Goal: Task Accomplishment & Management: Manage account settings

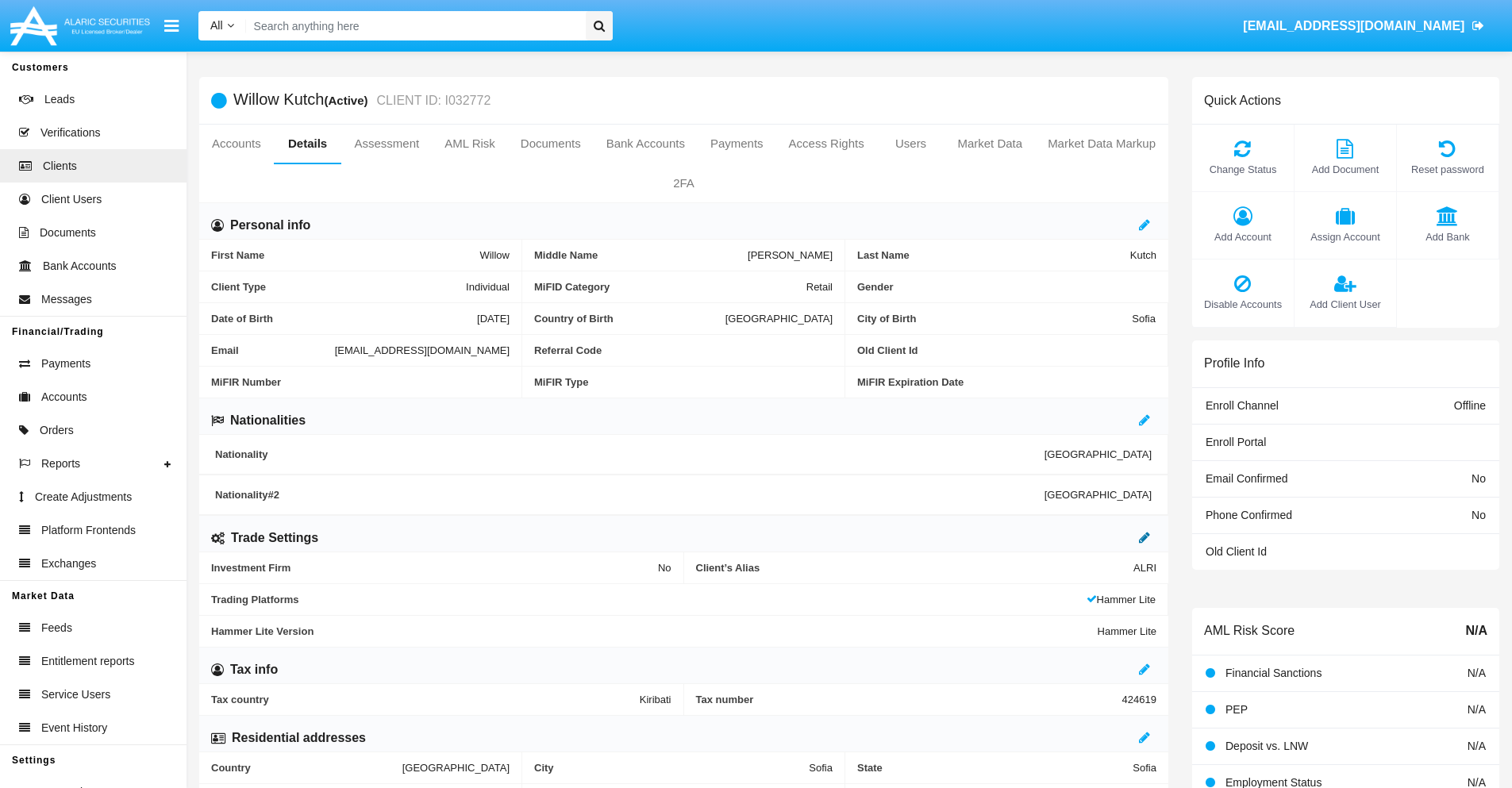
click at [1144, 538] on icon at bounding box center [1144, 538] width 11 height 13
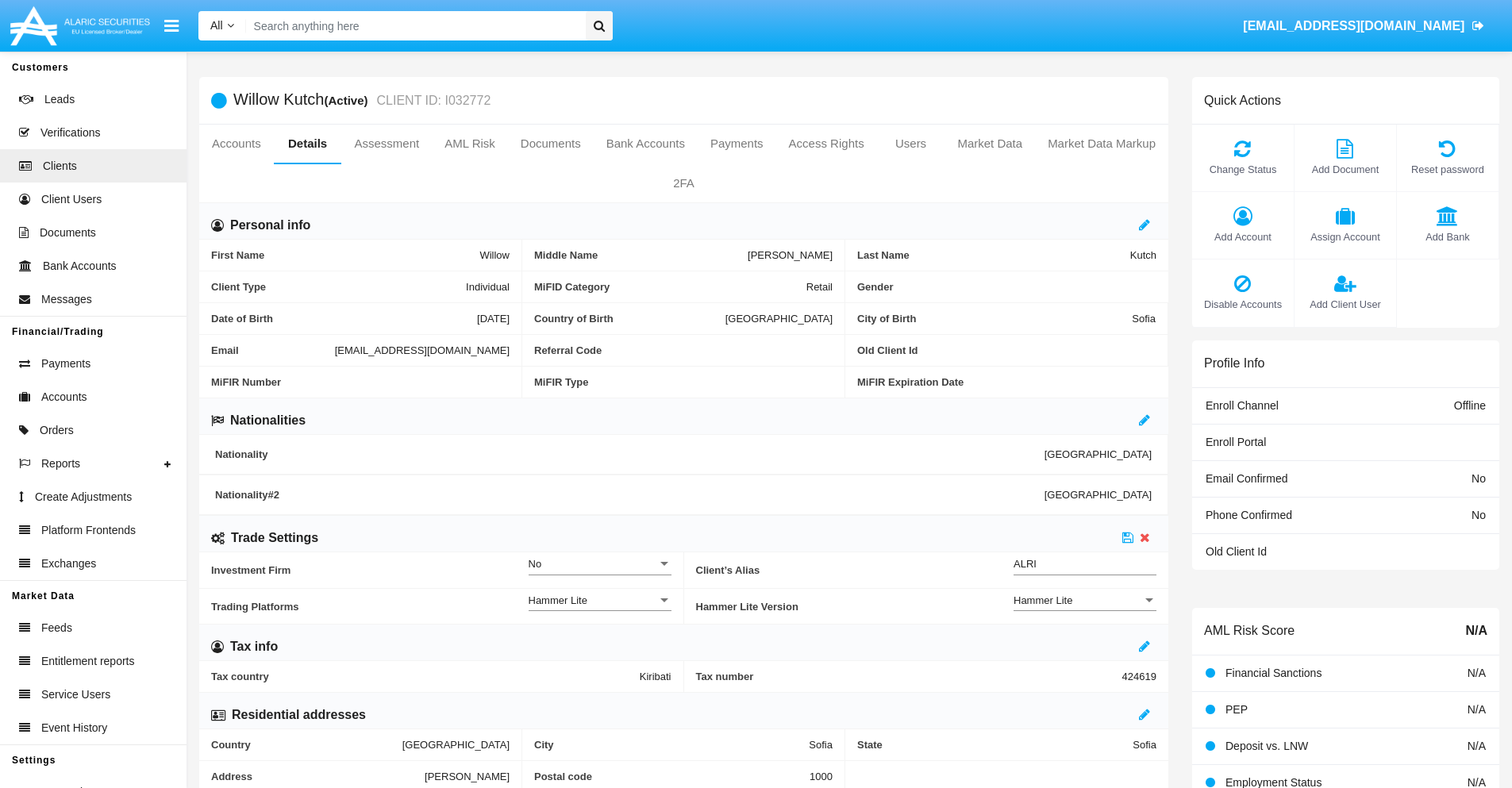
click at [1084, 600] on div "Hammer Lite" at bounding box center [1077, 600] width 129 height 13
click at [1084, 609] on span "Hammer Lite Plus" at bounding box center [1084, 609] width 143 height 31
click at [1127, 538] on icon at bounding box center [1127, 538] width 11 height 13
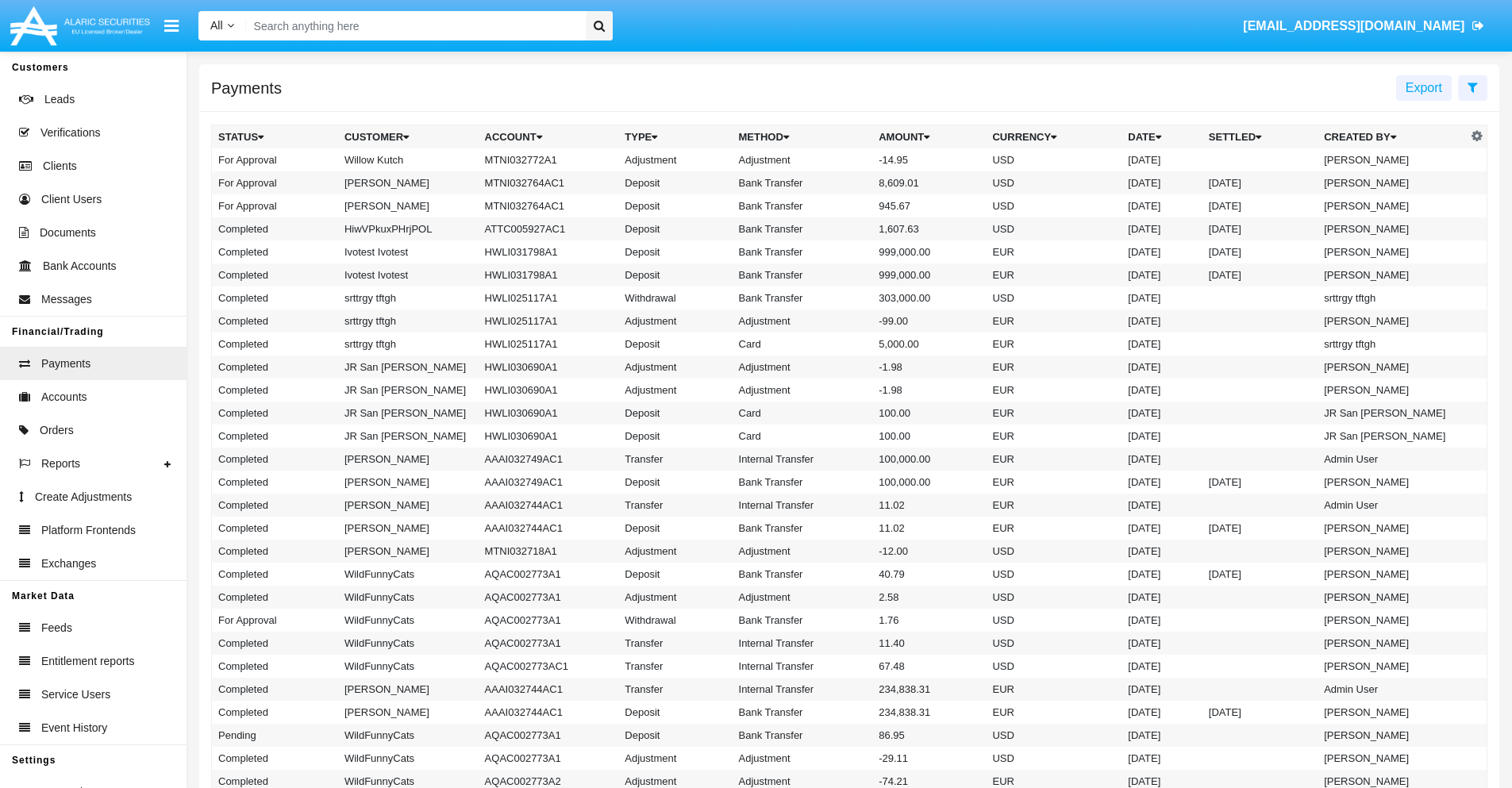
click at [540, 159] on td "MTNI032772A1" at bounding box center [549, 159] width 141 height 23
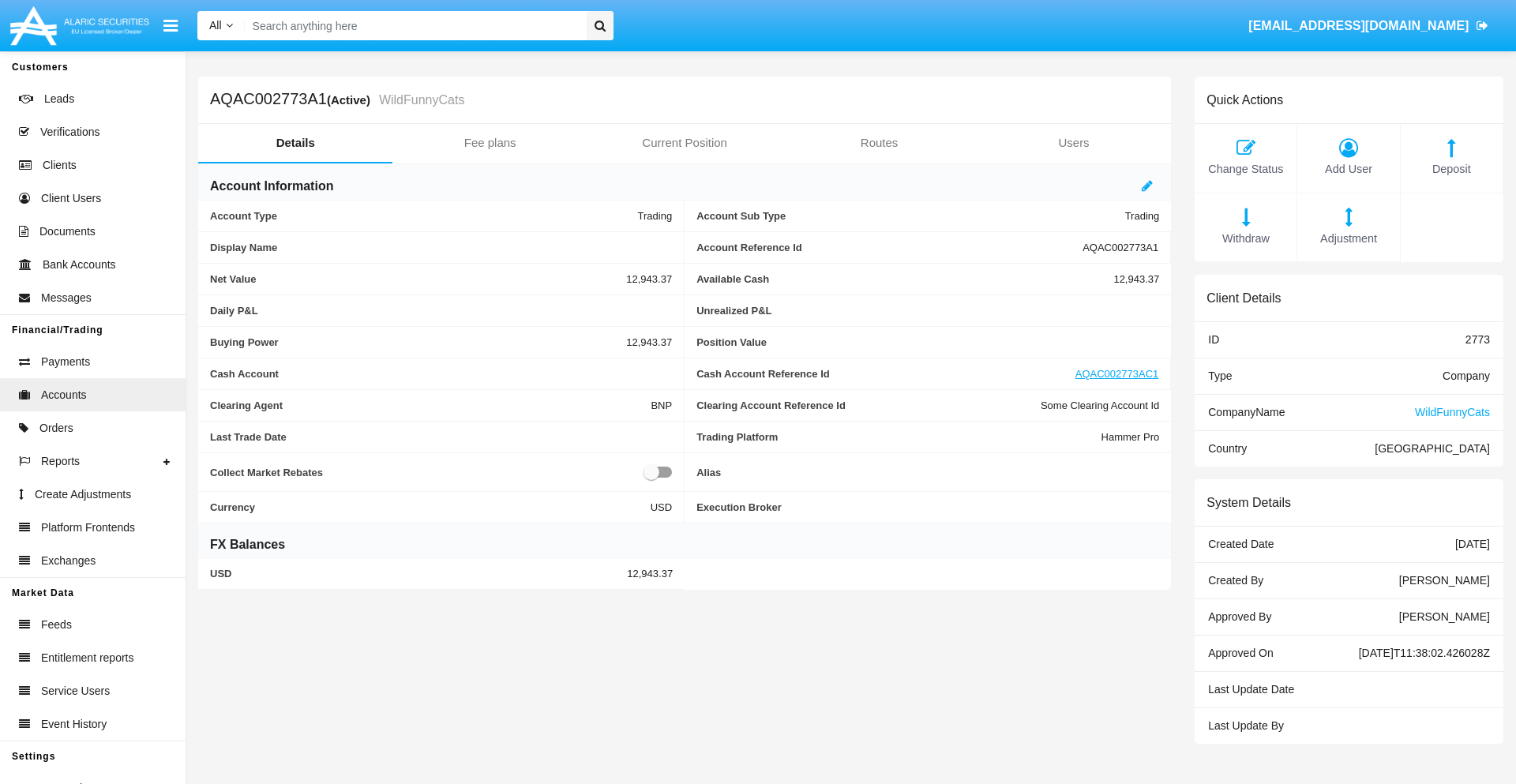
click at [1349, 238] on span "Adjustment" at bounding box center [1348, 239] width 86 height 18
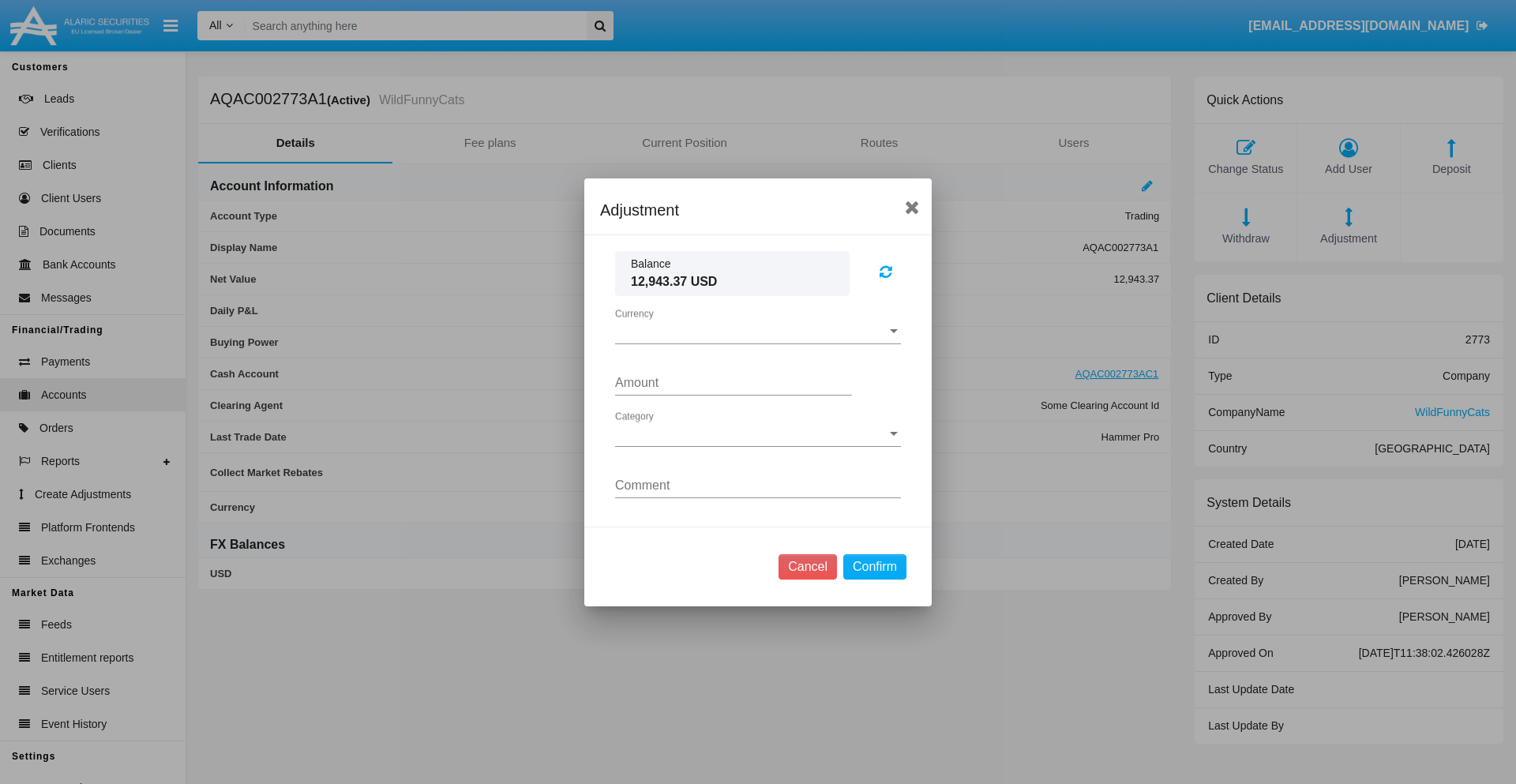
click at [758, 330] on span "Currency" at bounding box center [751, 331] width 272 height 14
click at [758, 343] on span "USD" at bounding box center [745, 343] width 260 height 38
click at [758, 433] on span "Category" at bounding box center [751, 434] width 272 height 14
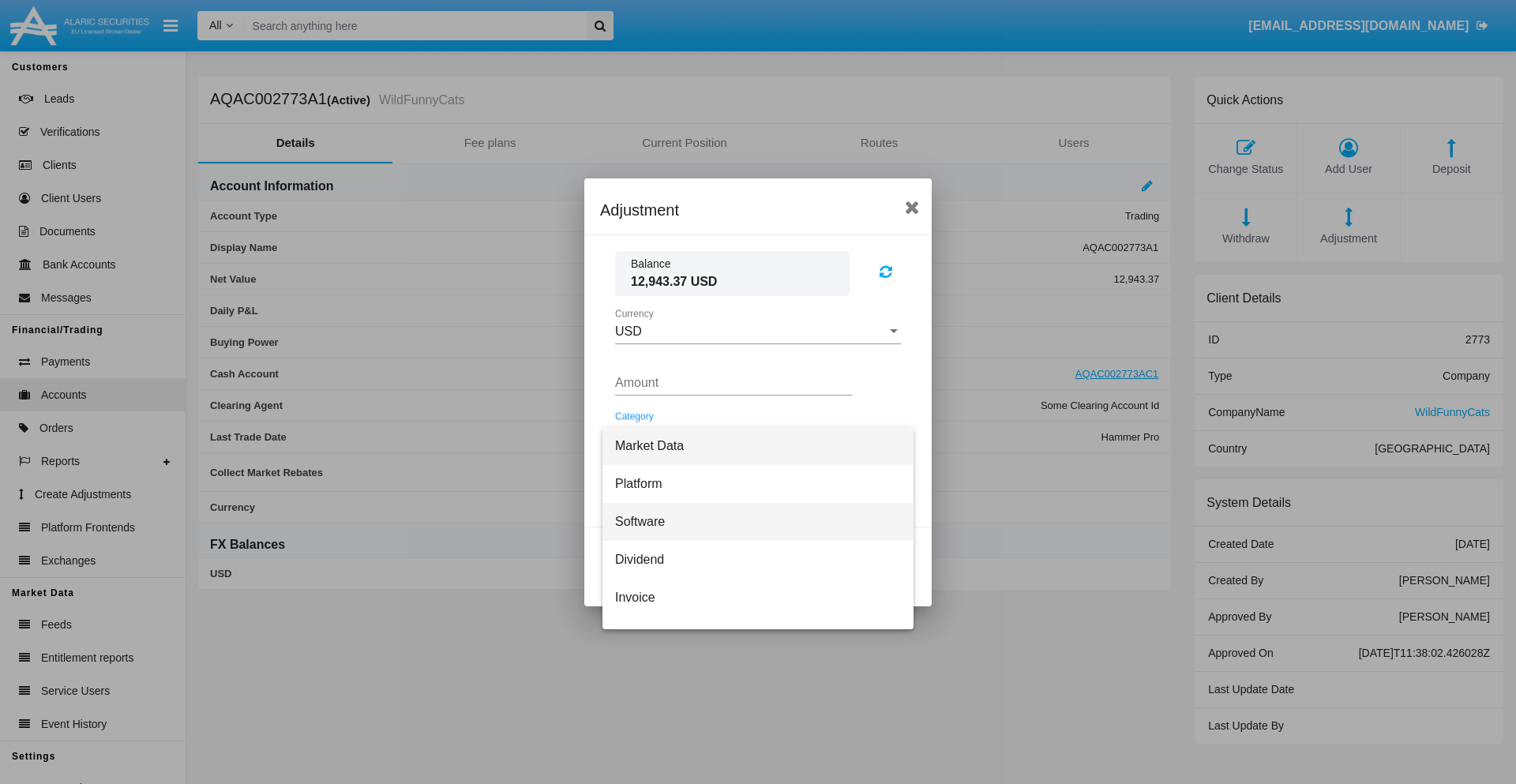
click at [751, 521] on span "Software" at bounding box center [758, 522] width 286 height 38
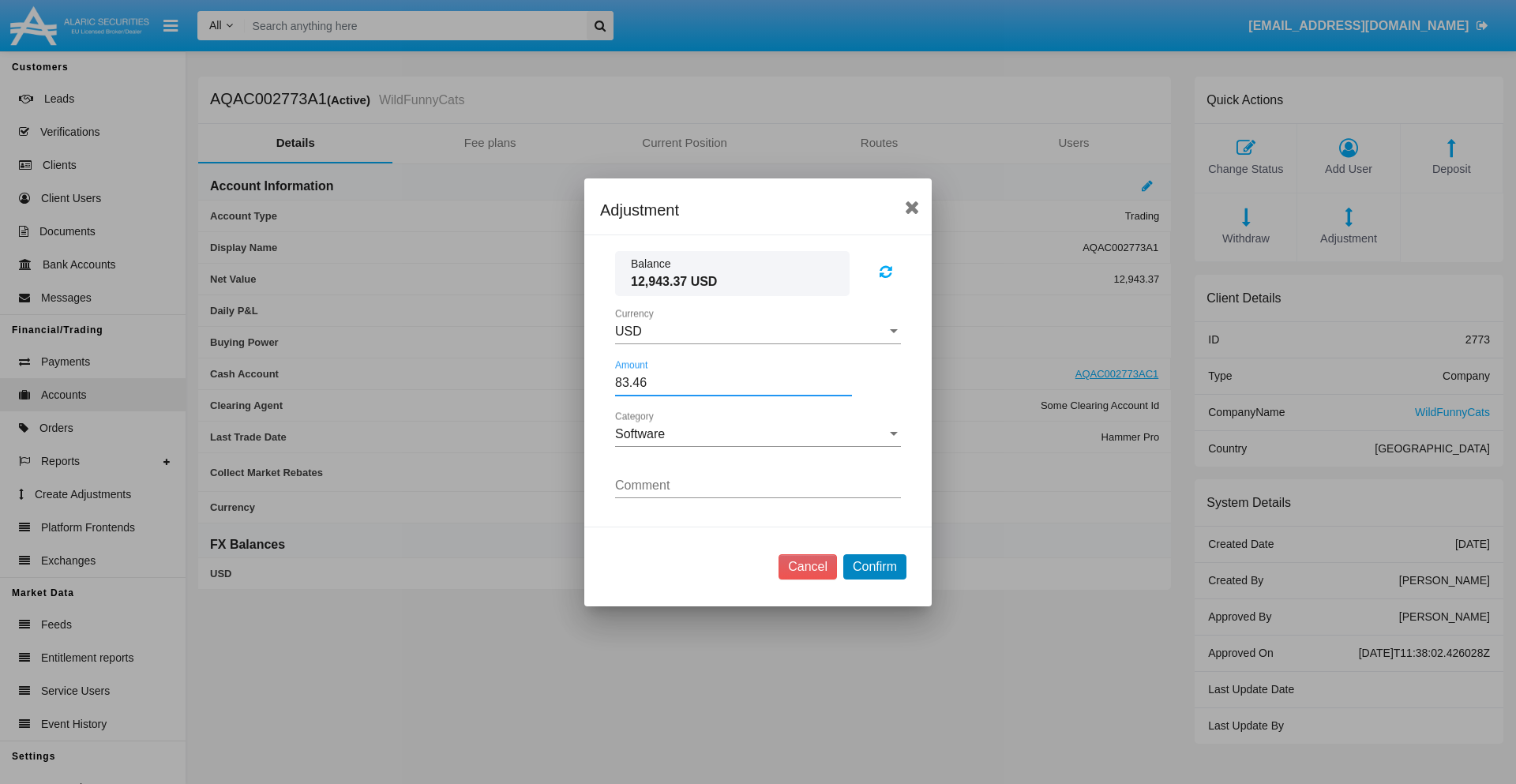
click at [874, 567] on button "Confirm" at bounding box center [875, 567] width 63 height 25
type input "83.4600"
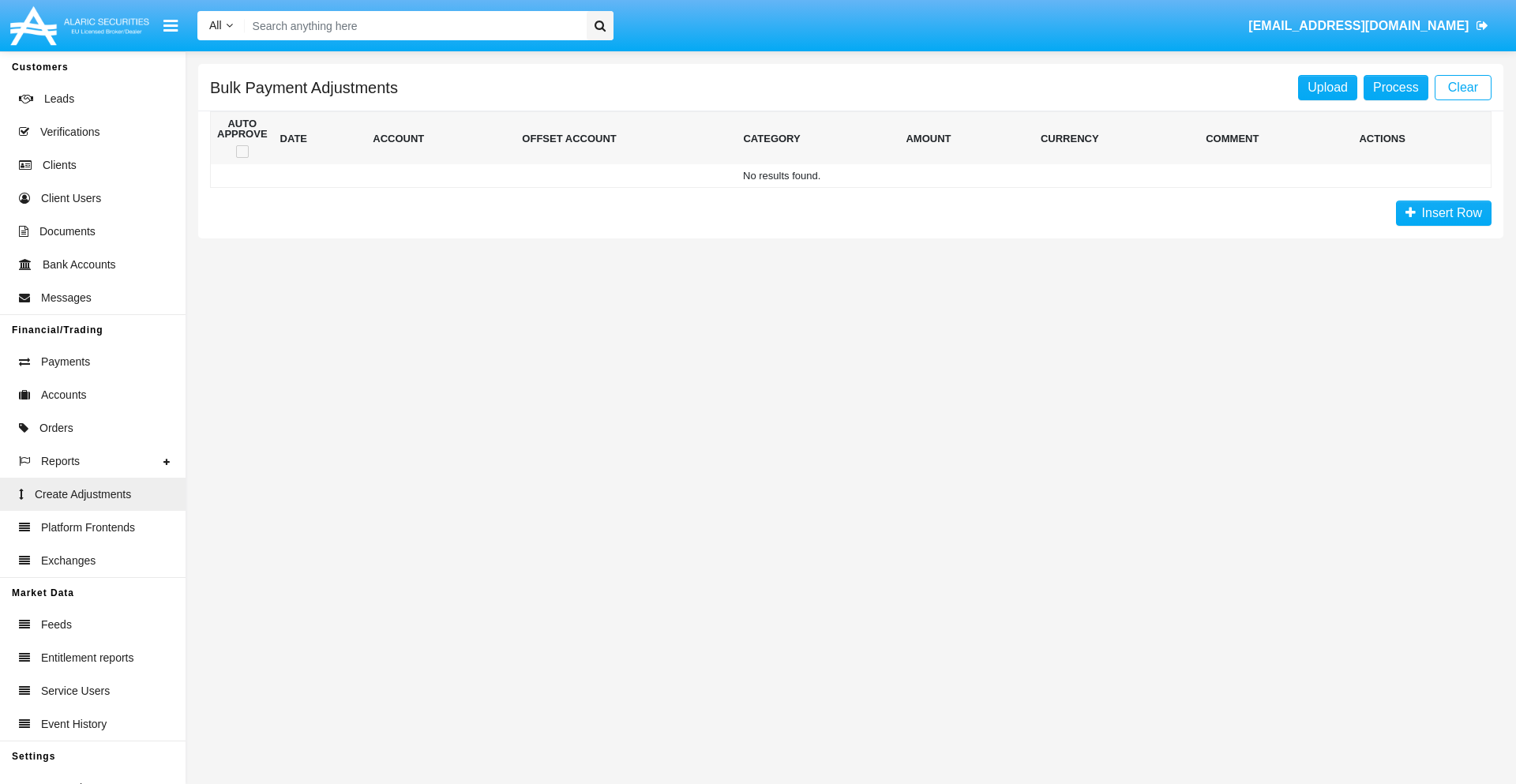
click at [1443, 213] on span "Insert Row" at bounding box center [1449, 213] width 66 height 13
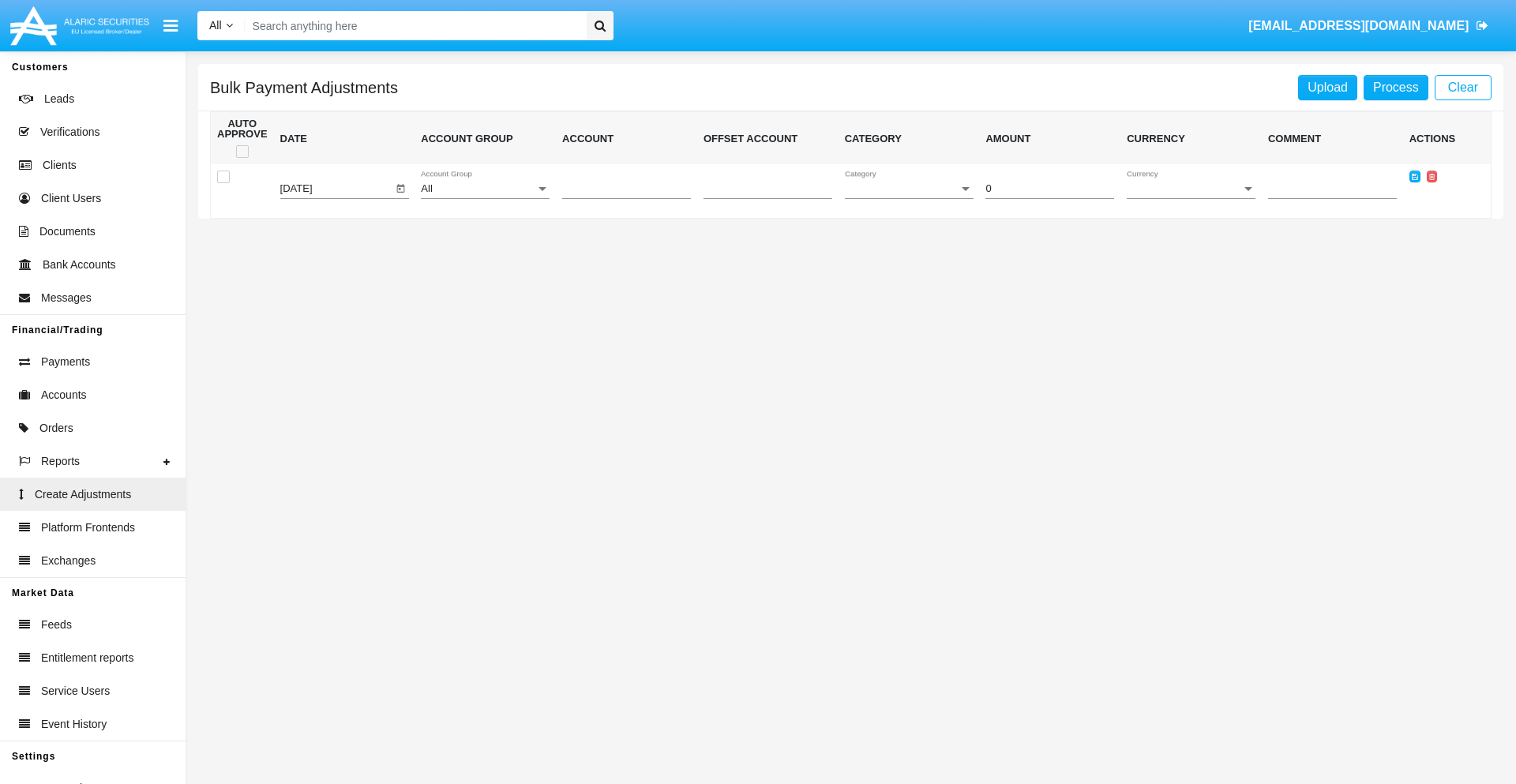
click at [484, 189] on div "All" at bounding box center [478, 189] width 115 height 12
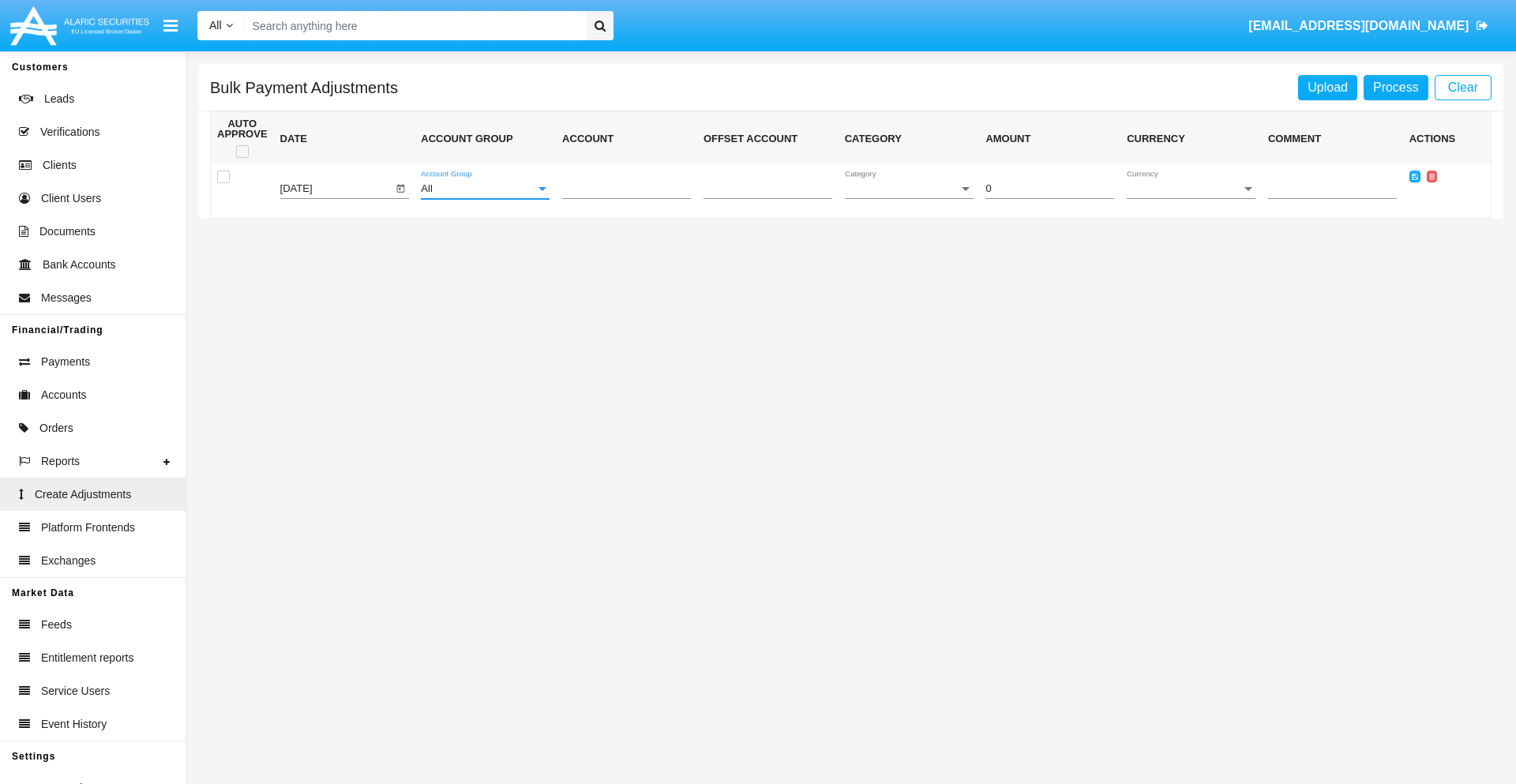
scroll to position [1491, 0]
click at [626, 189] on span "Account" at bounding box center [619, 189] width 115 height 12
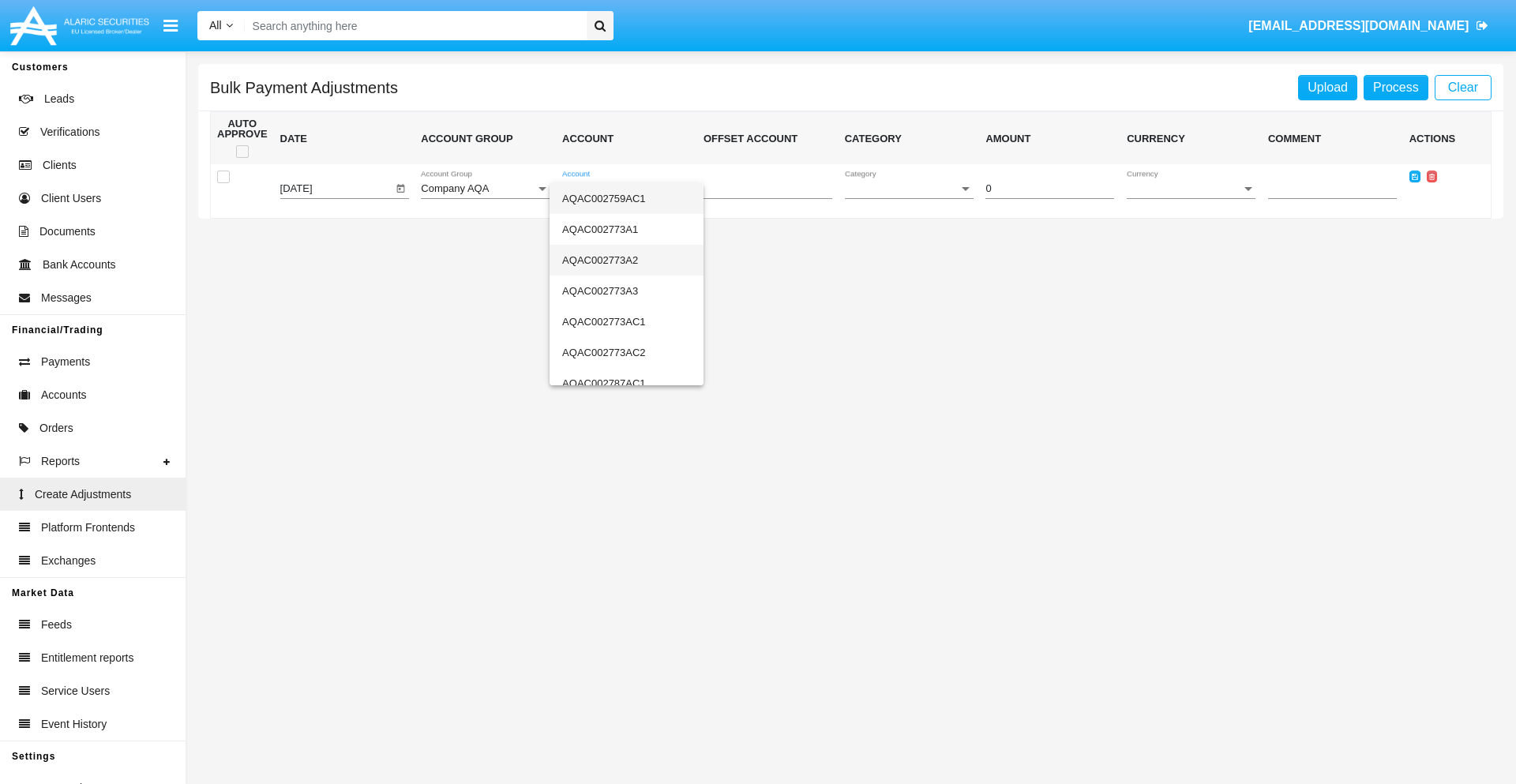
click at [620, 259] on span "AQAC002773A2" at bounding box center [626, 259] width 129 height 31
click at [909, 189] on span "Category" at bounding box center [902, 189] width 115 height 12
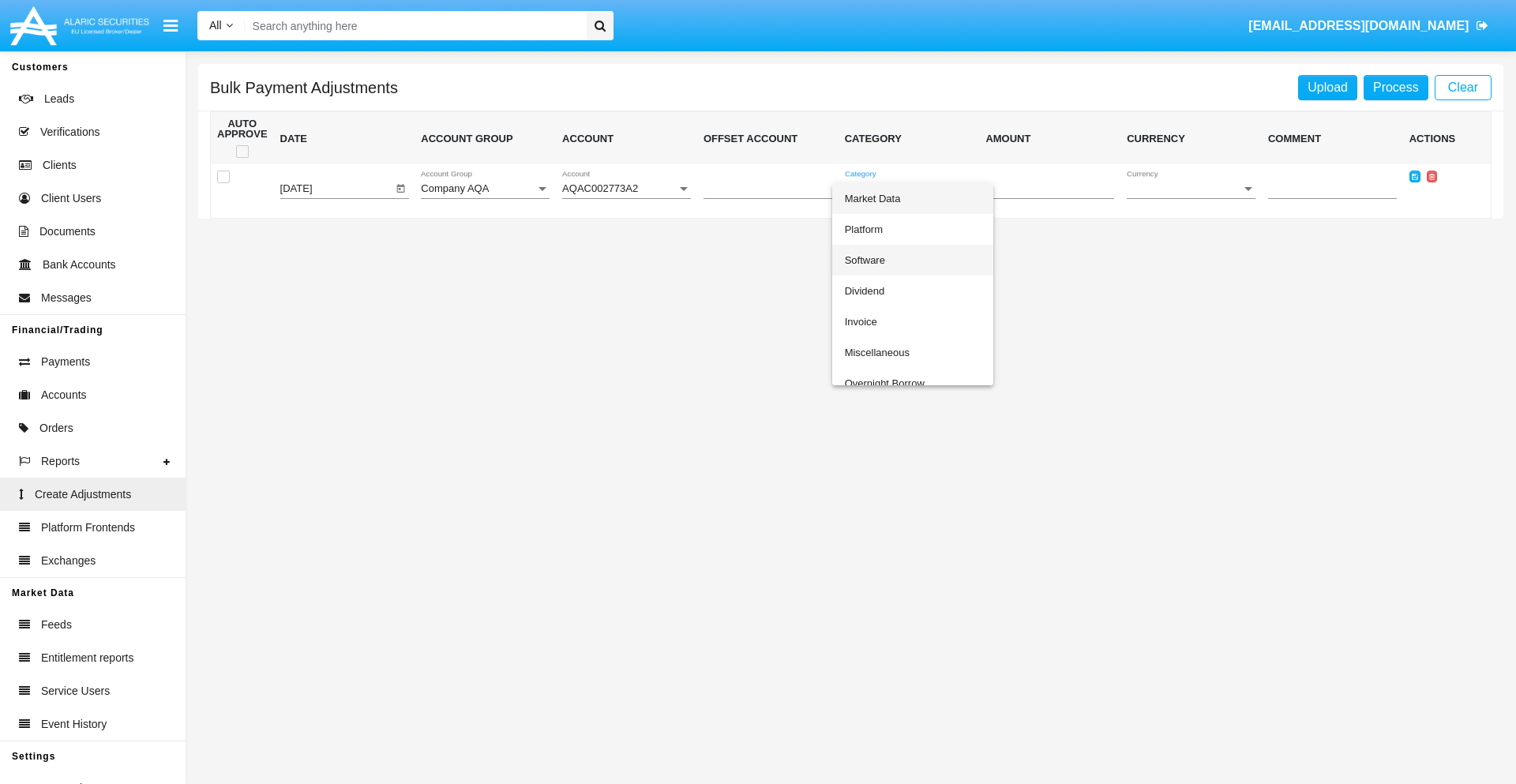
click at [912, 259] on span "Software" at bounding box center [913, 259] width 136 height 31
type input "-4.49"
click at [1191, 189] on span "Currency" at bounding box center [1184, 189] width 115 height 12
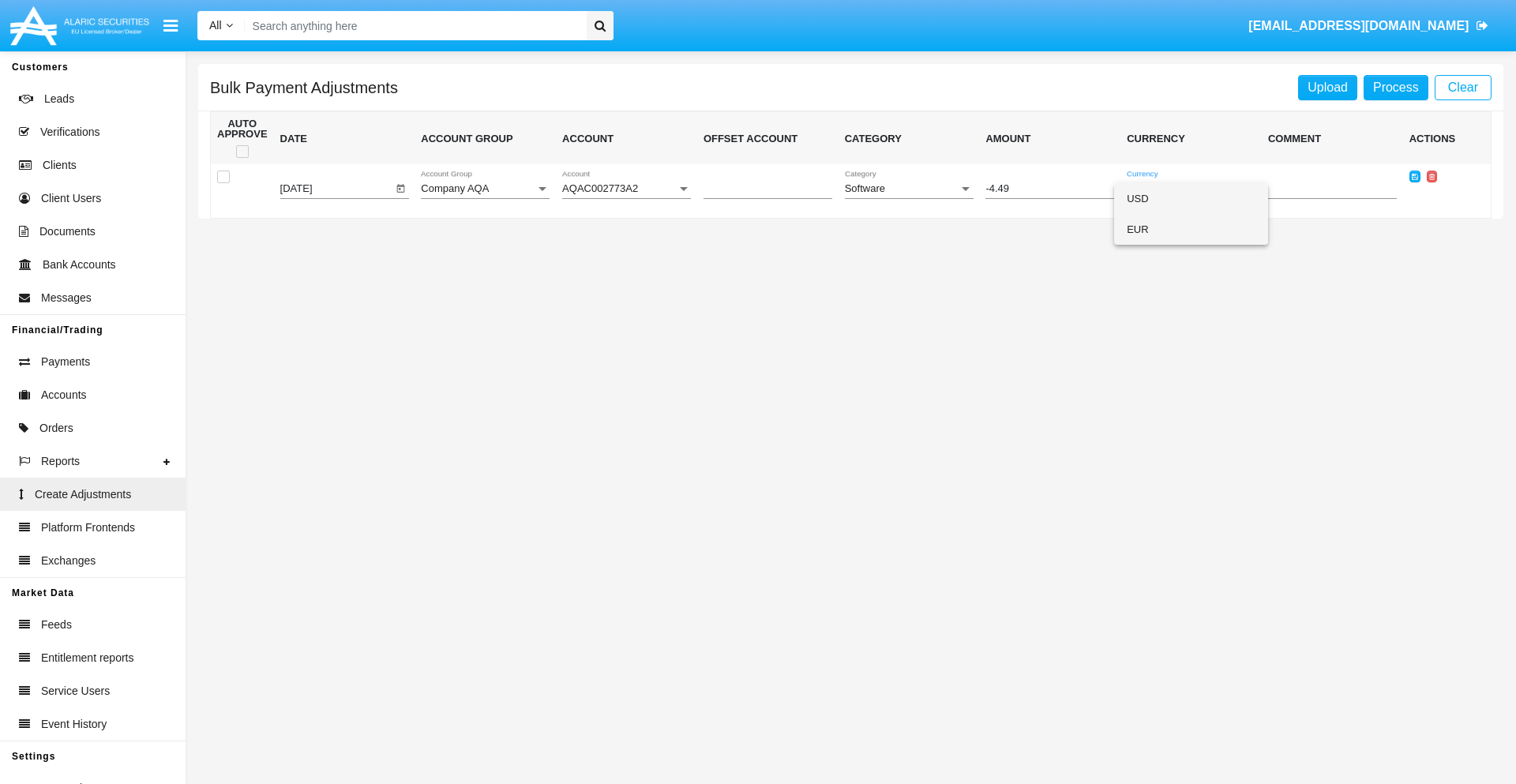
click at [1191, 229] on span "EUR" at bounding box center [1191, 229] width 129 height 31
click at [1414, 176] on icon at bounding box center [1415, 176] width 7 height 7
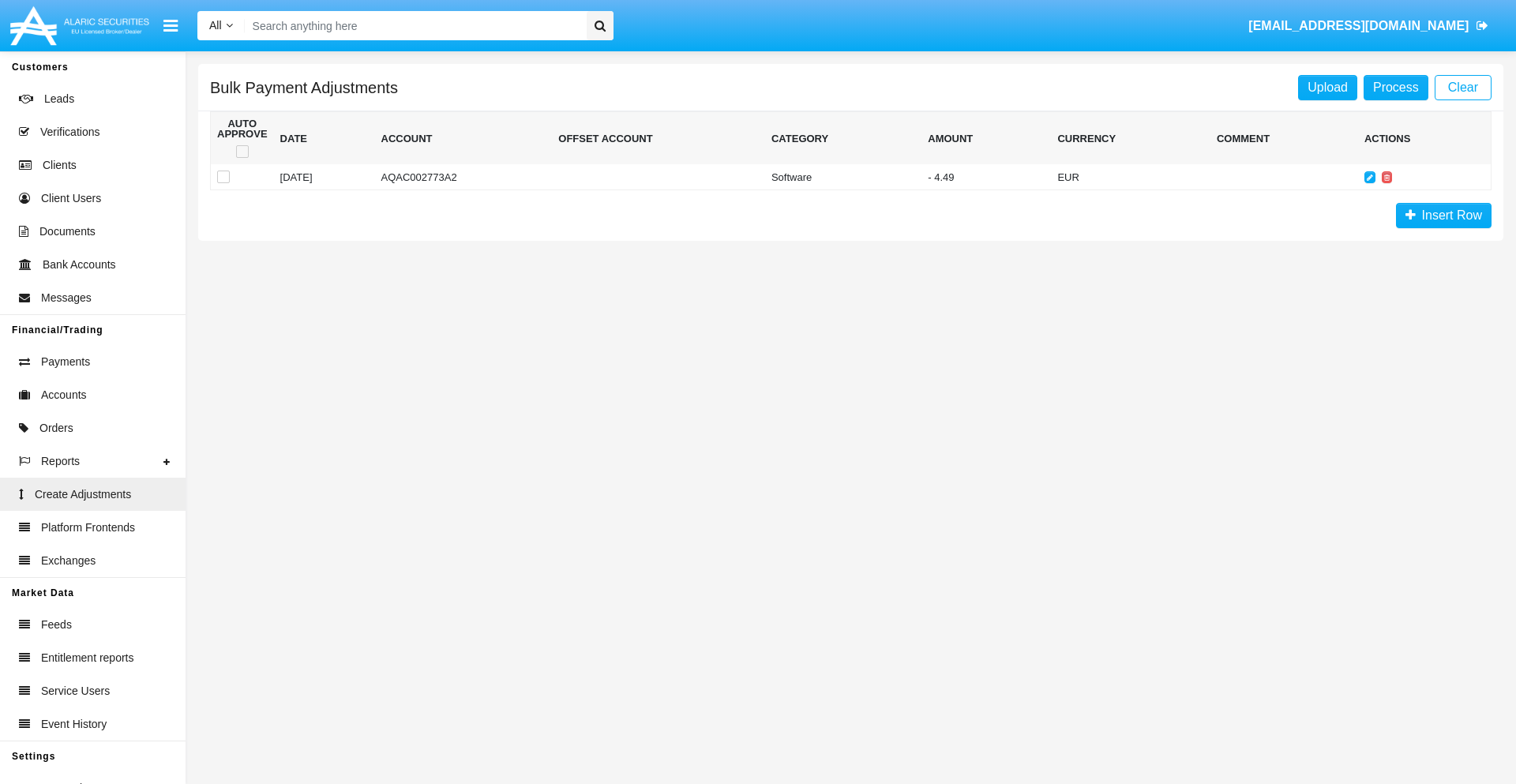
click at [242, 151] on span at bounding box center [243, 152] width 13 height 13
click at [242, 158] on input "checkbox" at bounding box center [242, 158] width 1 height 1
checkbox input "true"
click at [1396, 87] on link "Process" at bounding box center [1396, 87] width 64 height 25
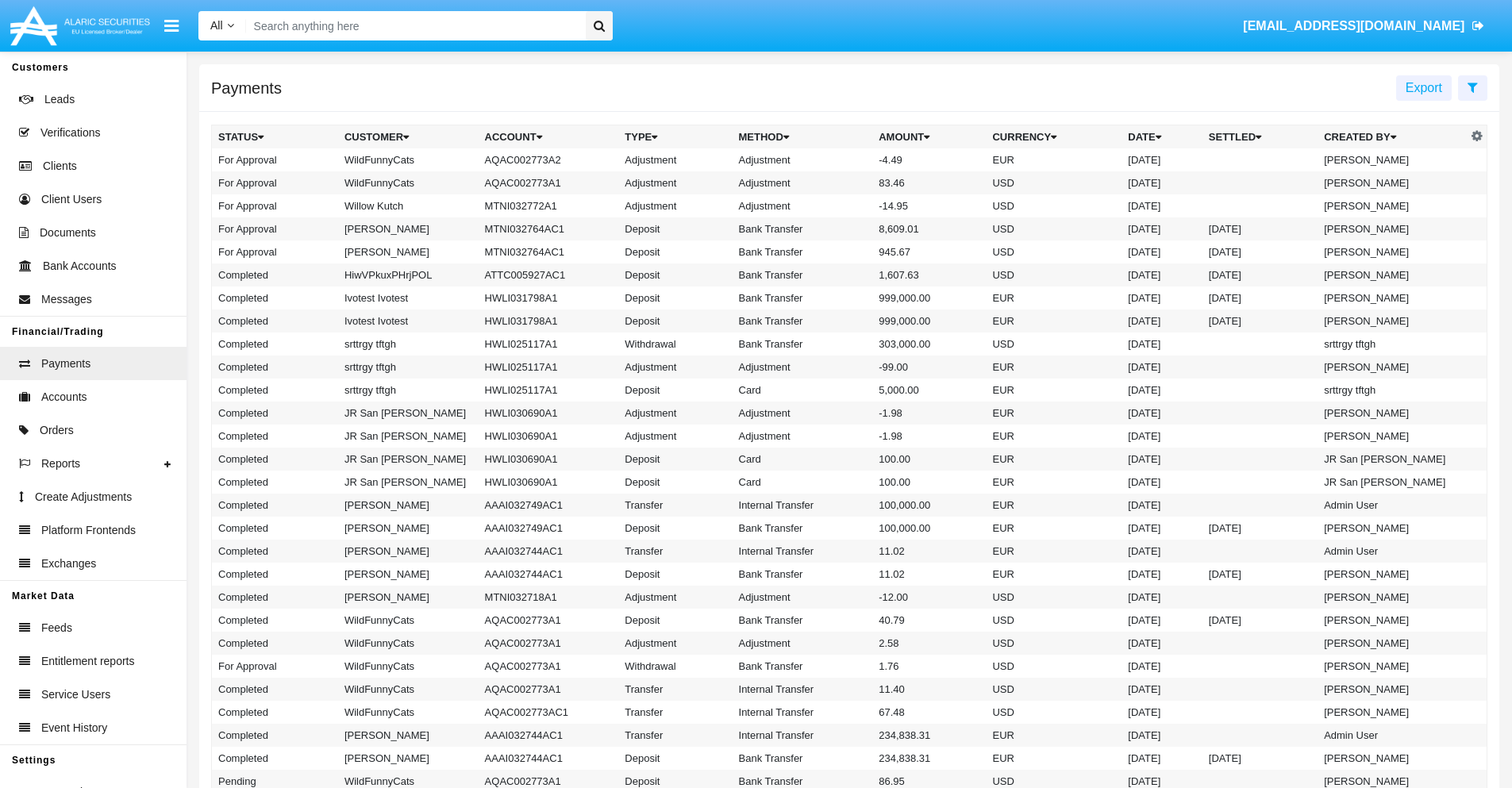
click at [849, 159] on td "Adjustment" at bounding box center [803, 159] width 141 height 23
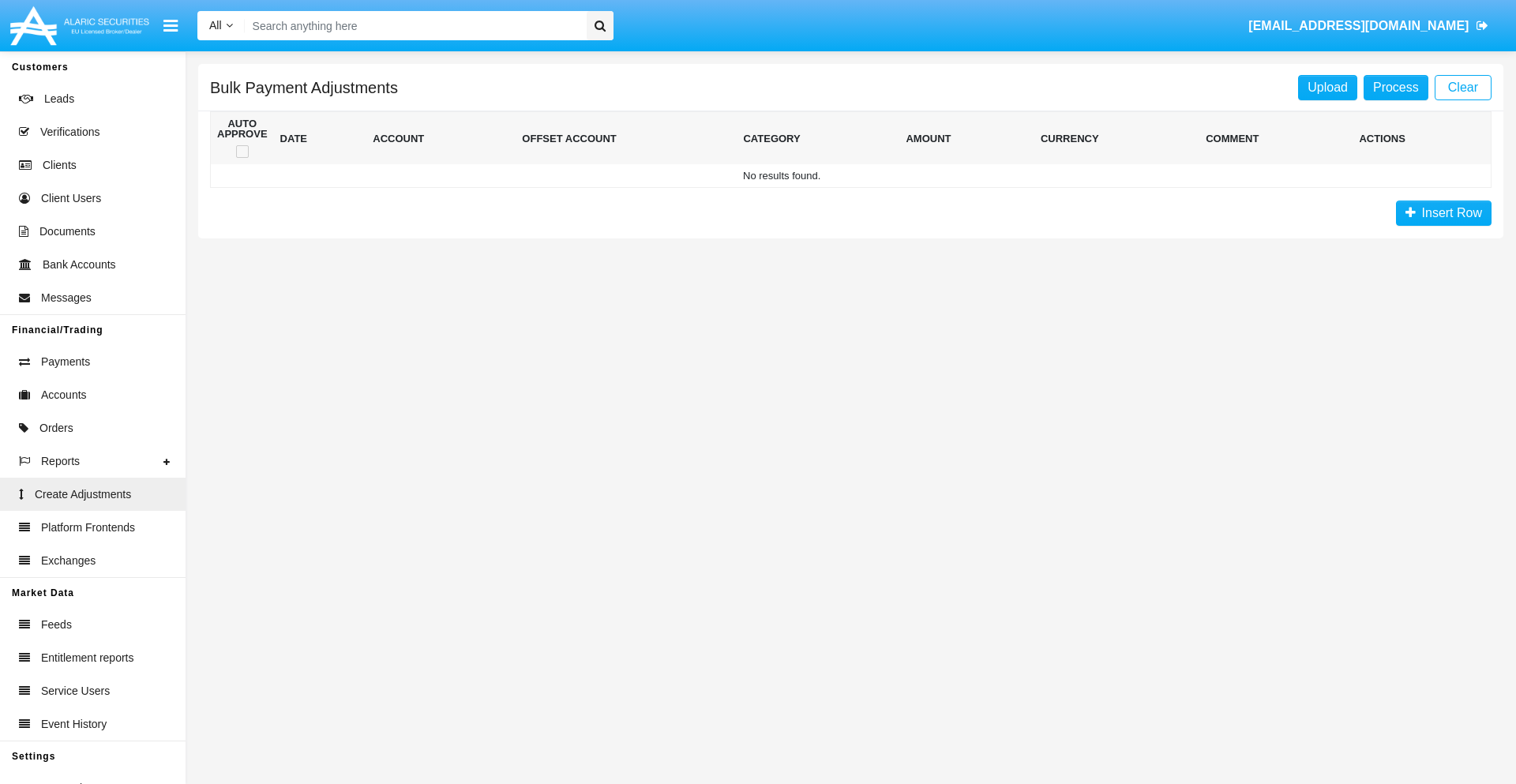
click at [1443, 213] on span "Insert Row" at bounding box center [1449, 213] width 66 height 13
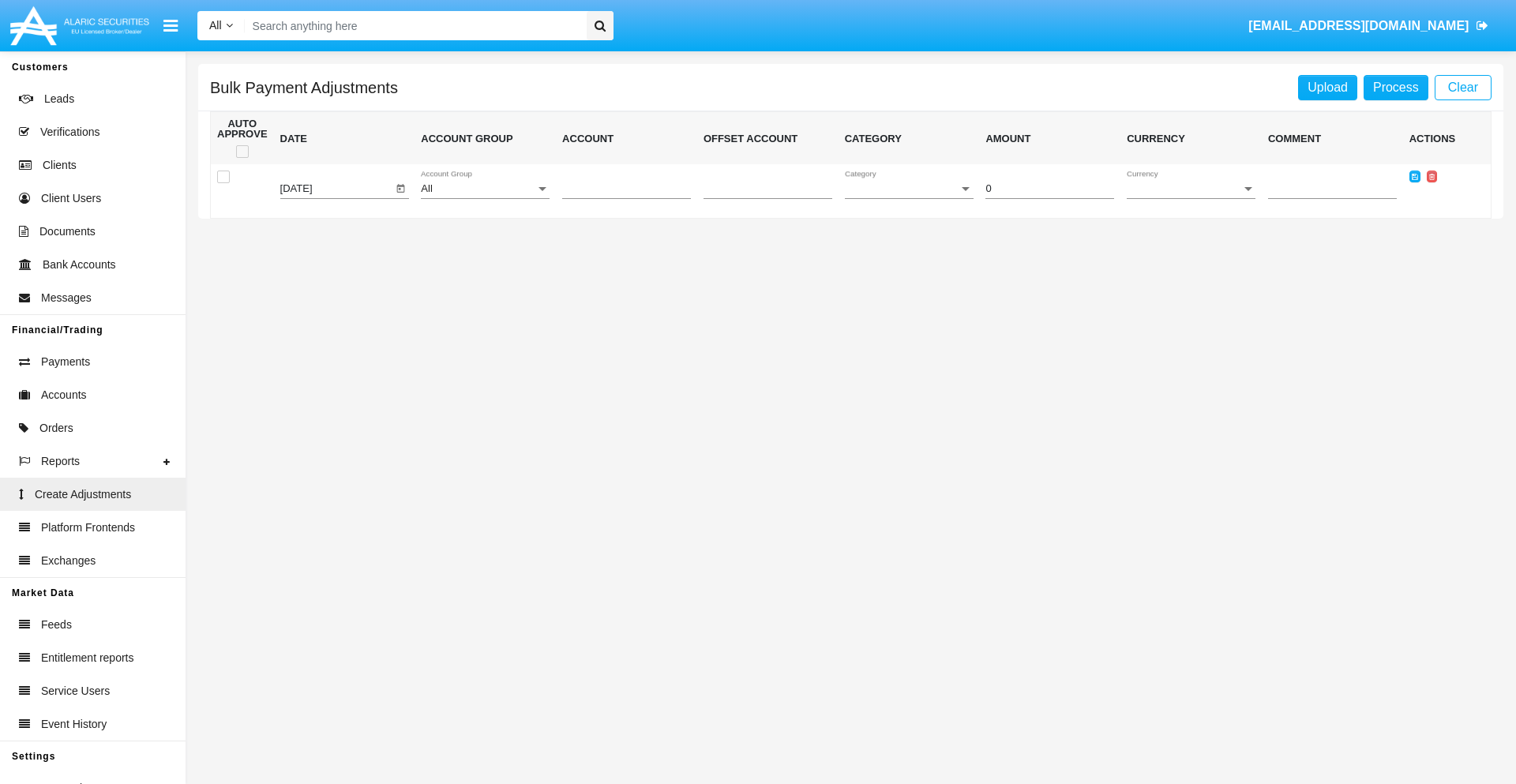
click at [484, 189] on div "All" at bounding box center [478, 189] width 115 height 12
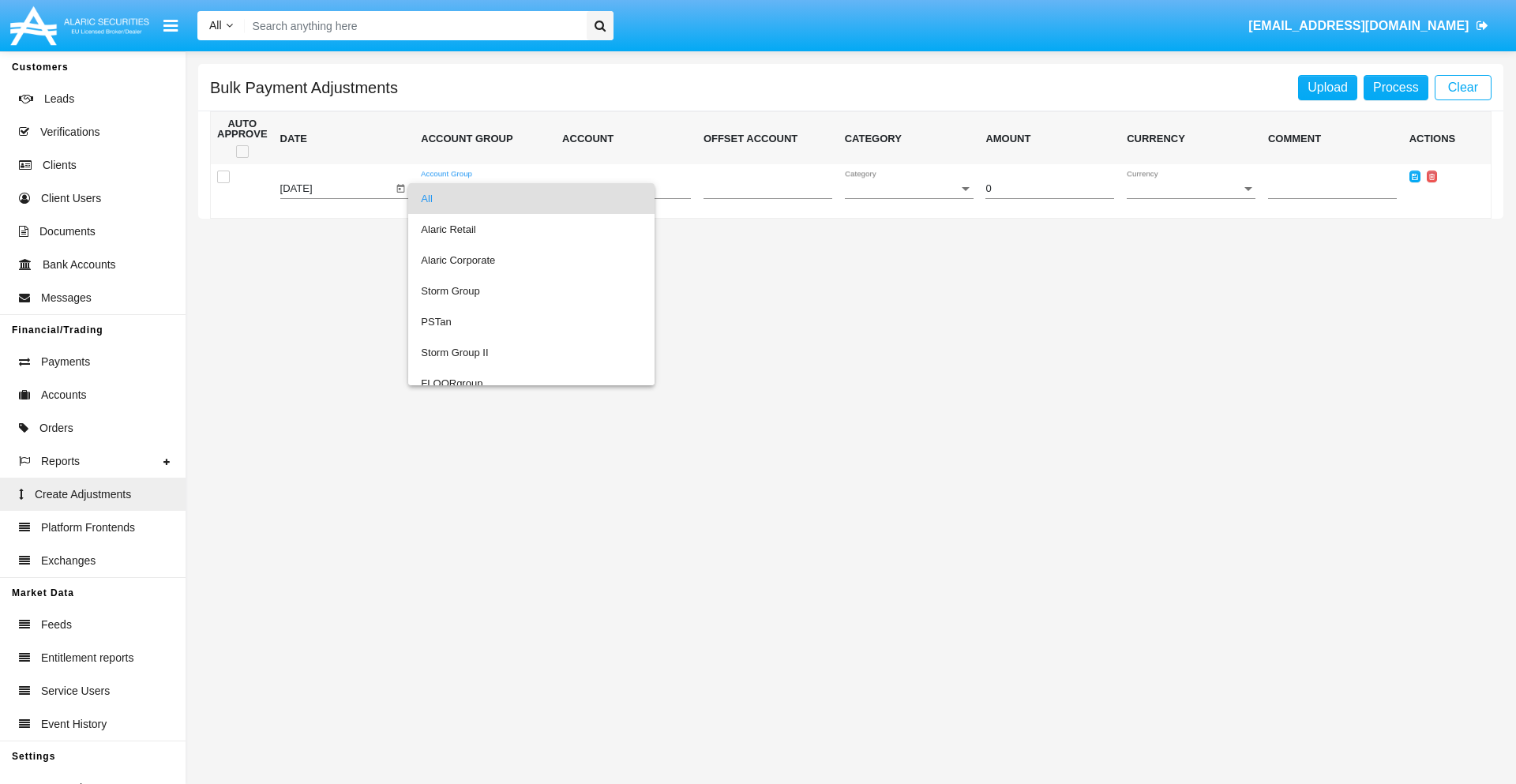
scroll to position [1491, 0]
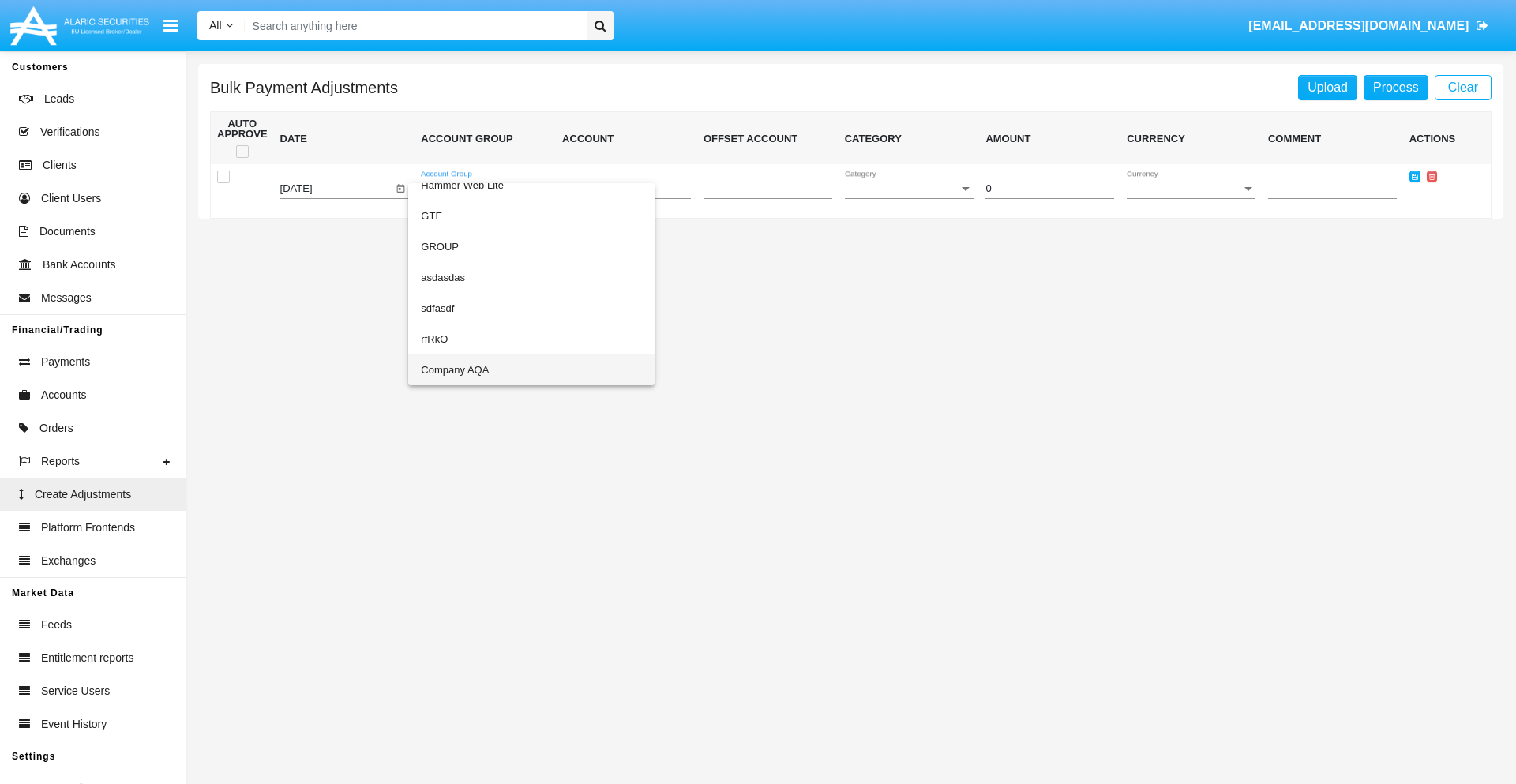
click at [499, 370] on span "Company AQA" at bounding box center [531, 370] width 221 height 31
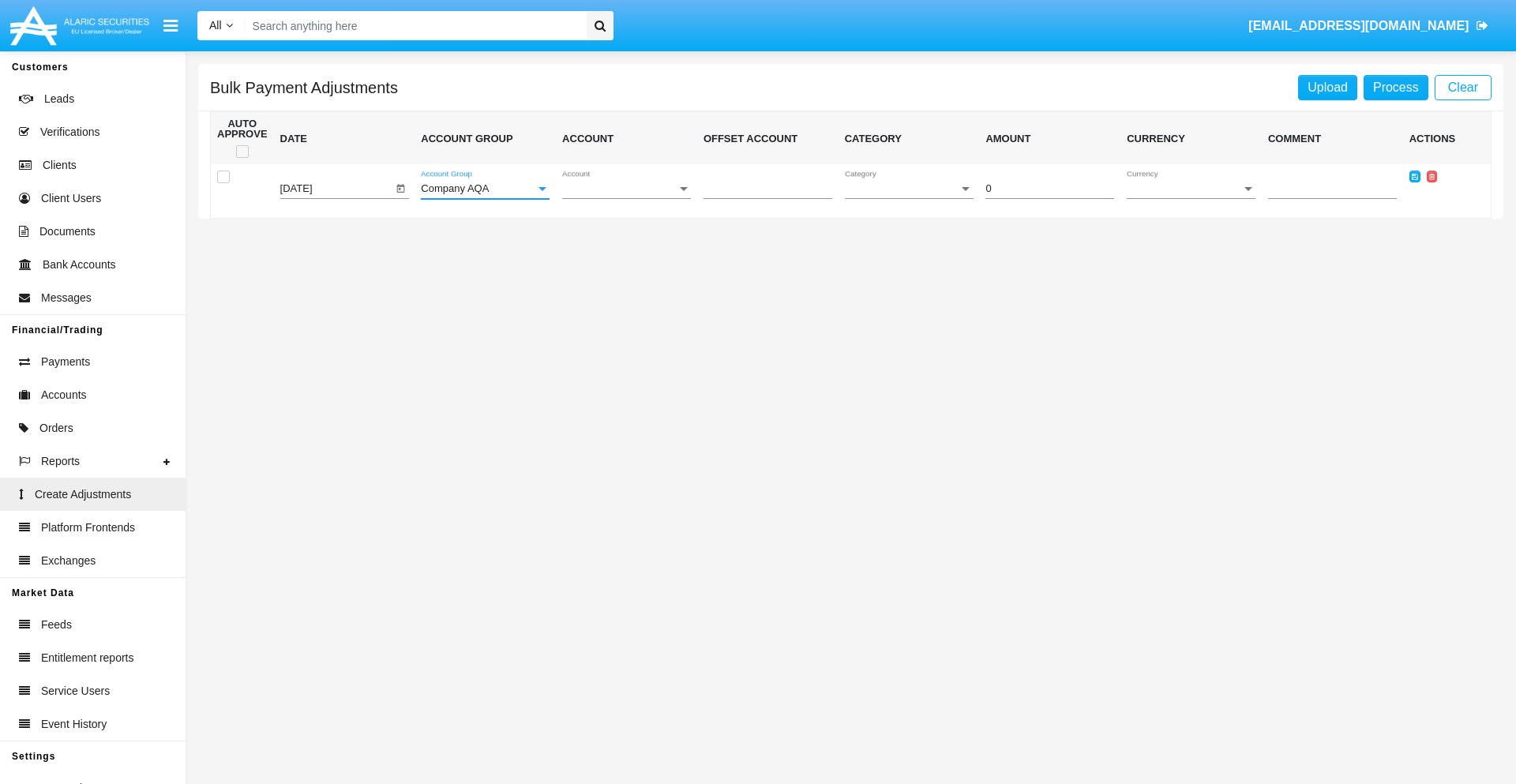
click at [626, 189] on span "Account" at bounding box center [619, 189] width 115 height 12
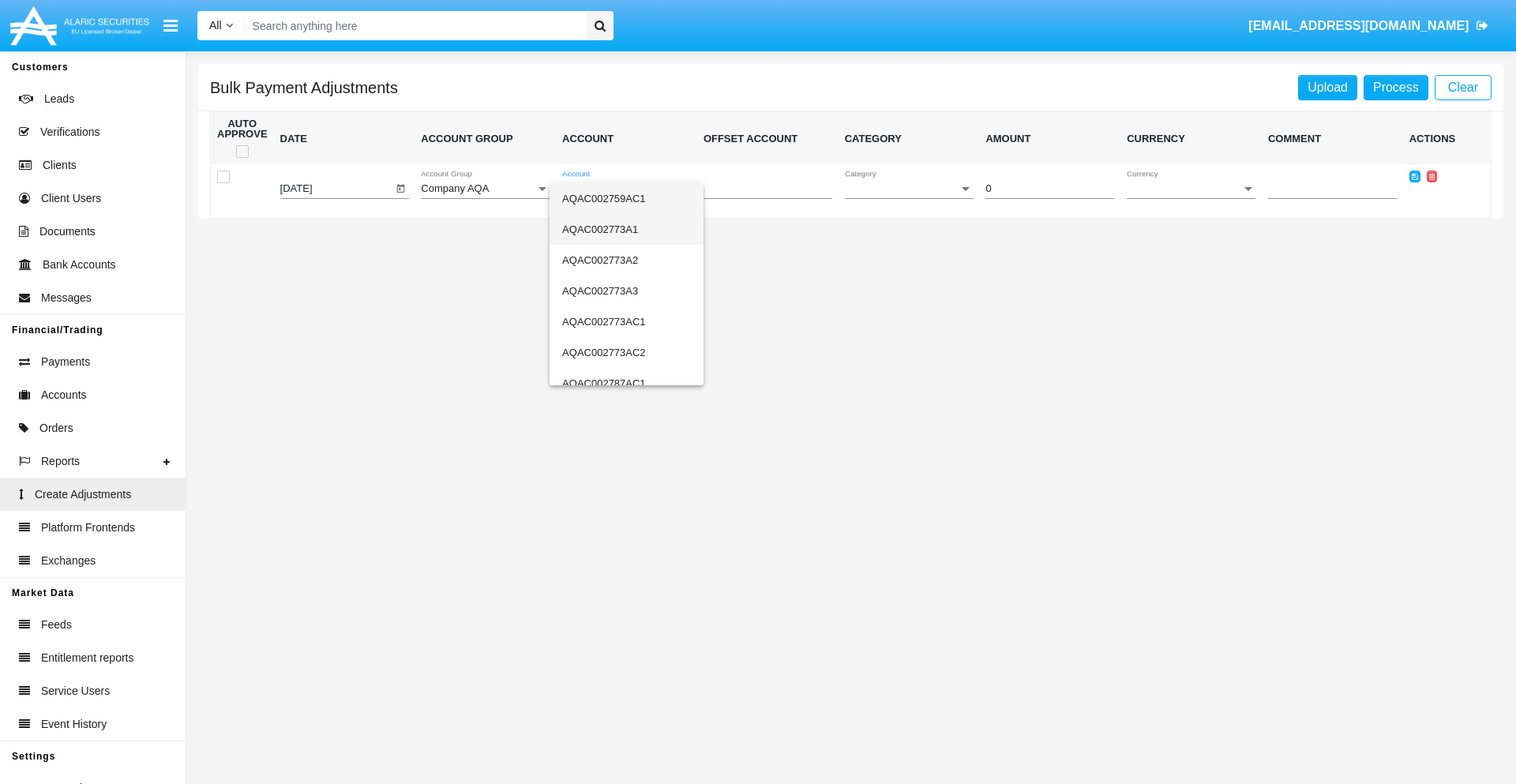
click at [620, 229] on span "AQAC002773A1" at bounding box center [626, 229] width 129 height 31
click at [909, 189] on span "Category" at bounding box center [902, 189] width 115 height 12
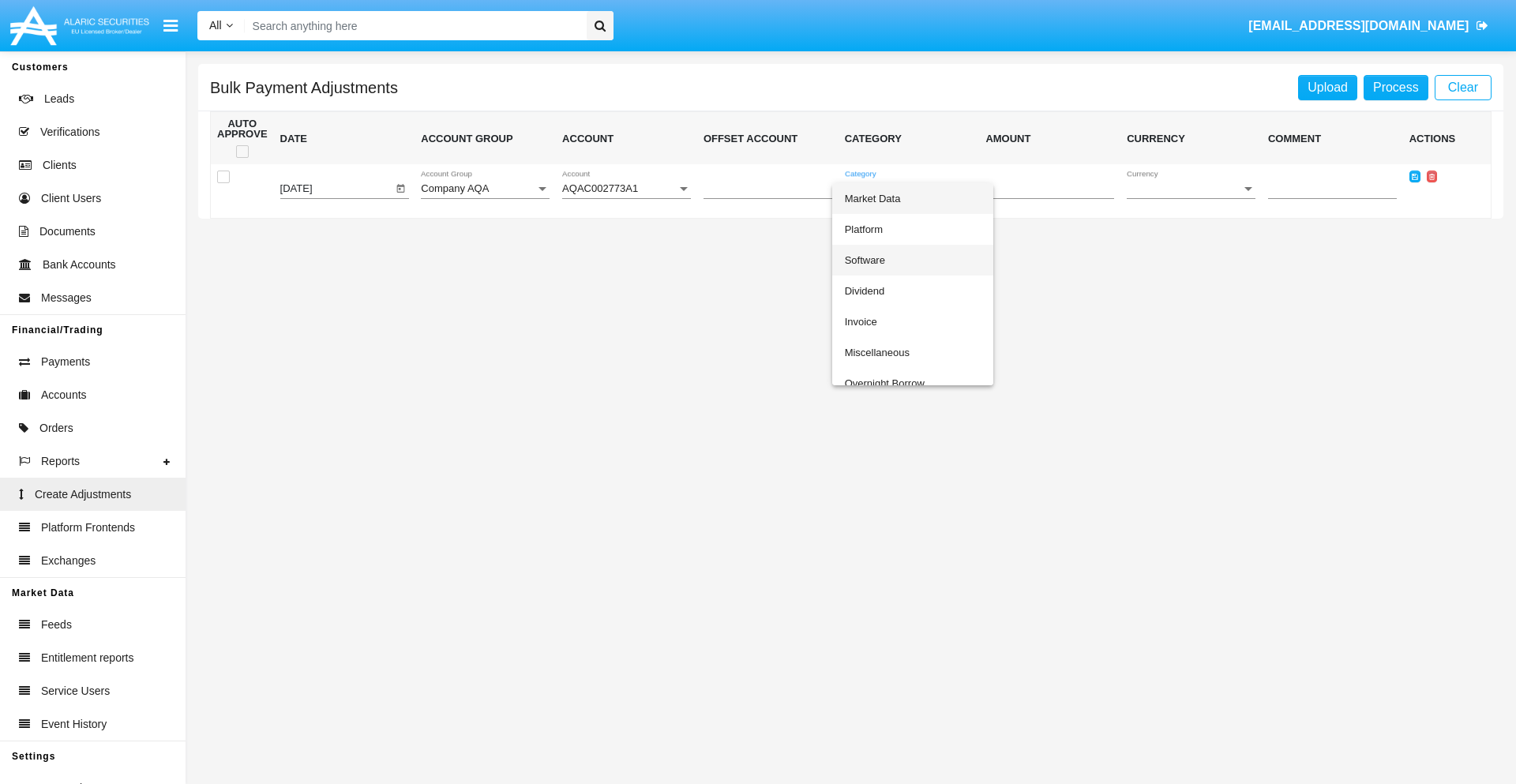
click at [912, 259] on span "Software" at bounding box center [913, 259] width 136 height 31
type input "-32.36"
click at [1191, 189] on span "Currency" at bounding box center [1184, 189] width 115 height 12
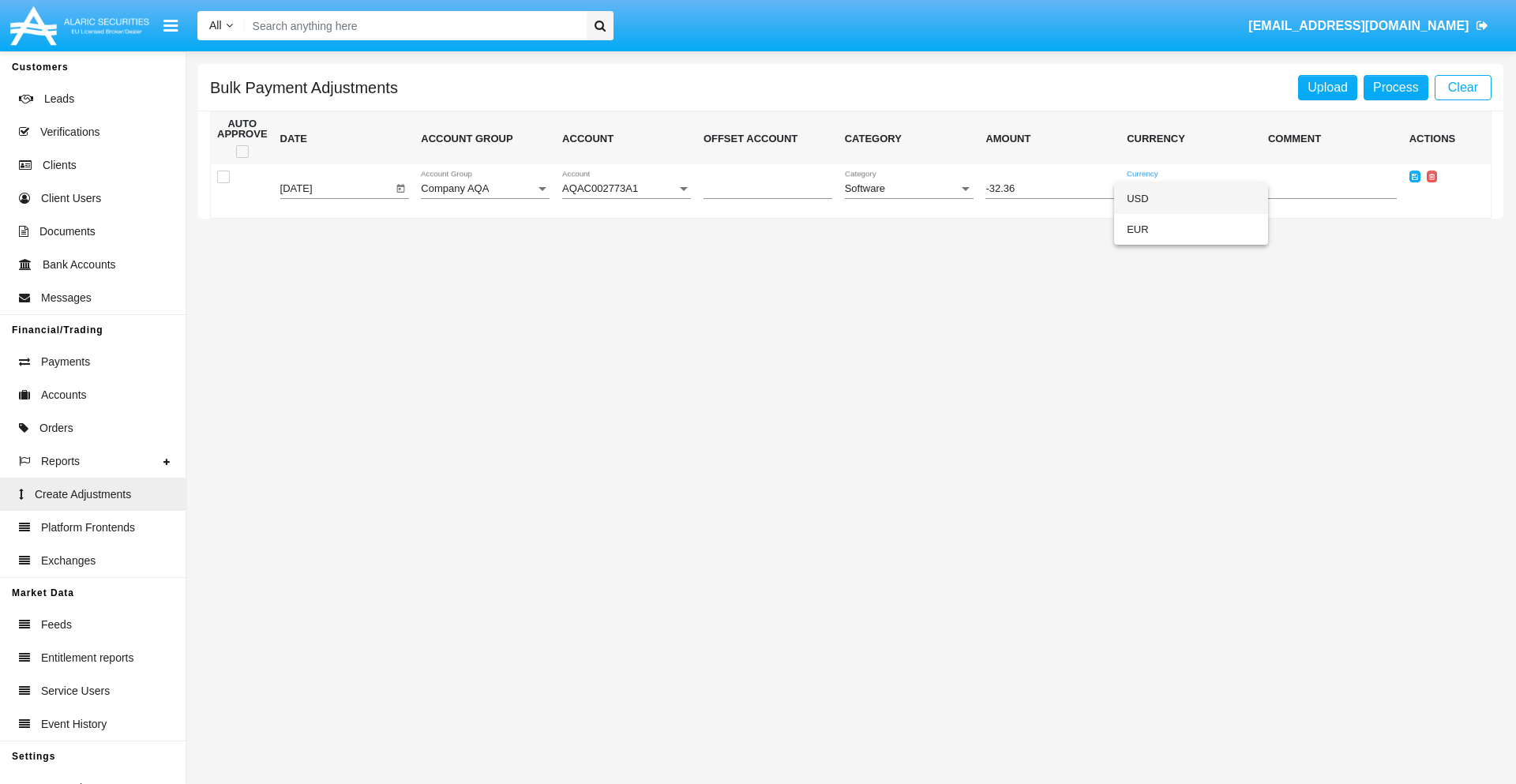
click at [1191, 198] on span "USD" at bounding box center [1191, 198] width 129 height 31
click at [1414, 176] on icon at bounding box center [1415, 176] width 7 height 7
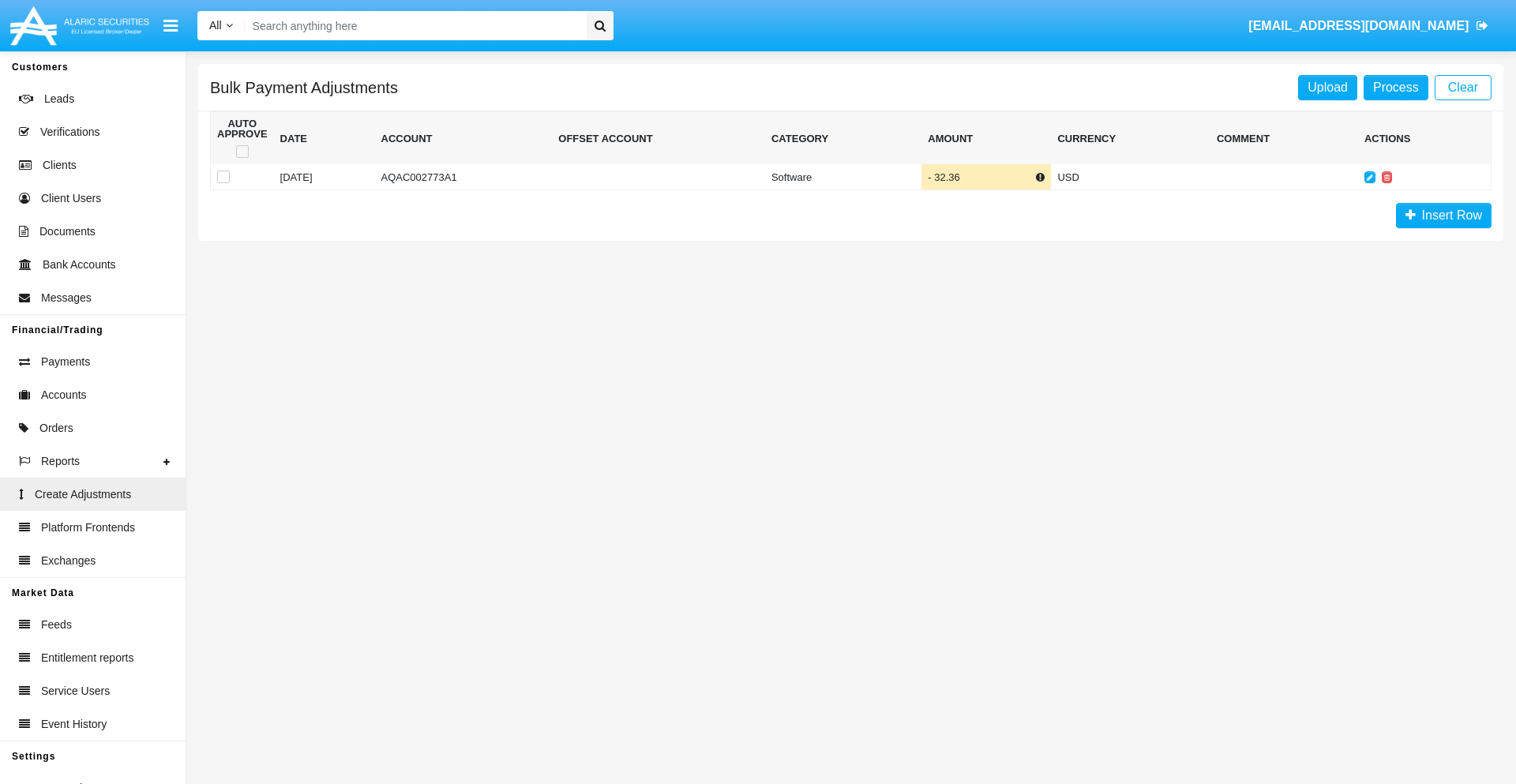
click at [242, 151] on span at bounding box center [243, 152] width 13 height 13
click at [242, 158] on input "checkbox" at bounding box center [242, 158] width 1 height 1
checkbox input "true"
click at [1396, 87] on link "Process" at bounding box center [1396, 87] width 64 height 25
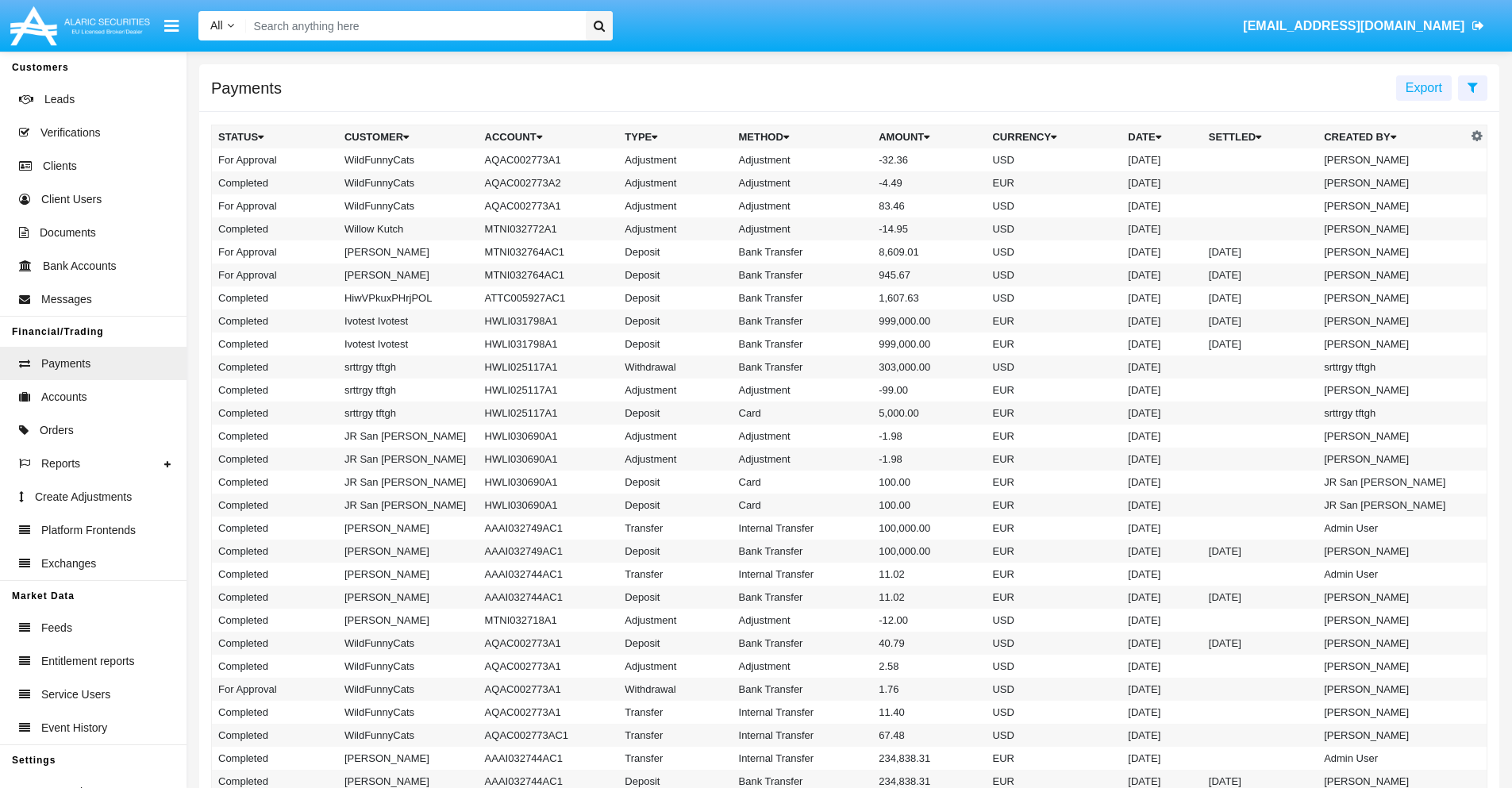
click at [849, 159] on td "Adjustment" at bounding box center [803, 159] width 141 height 23
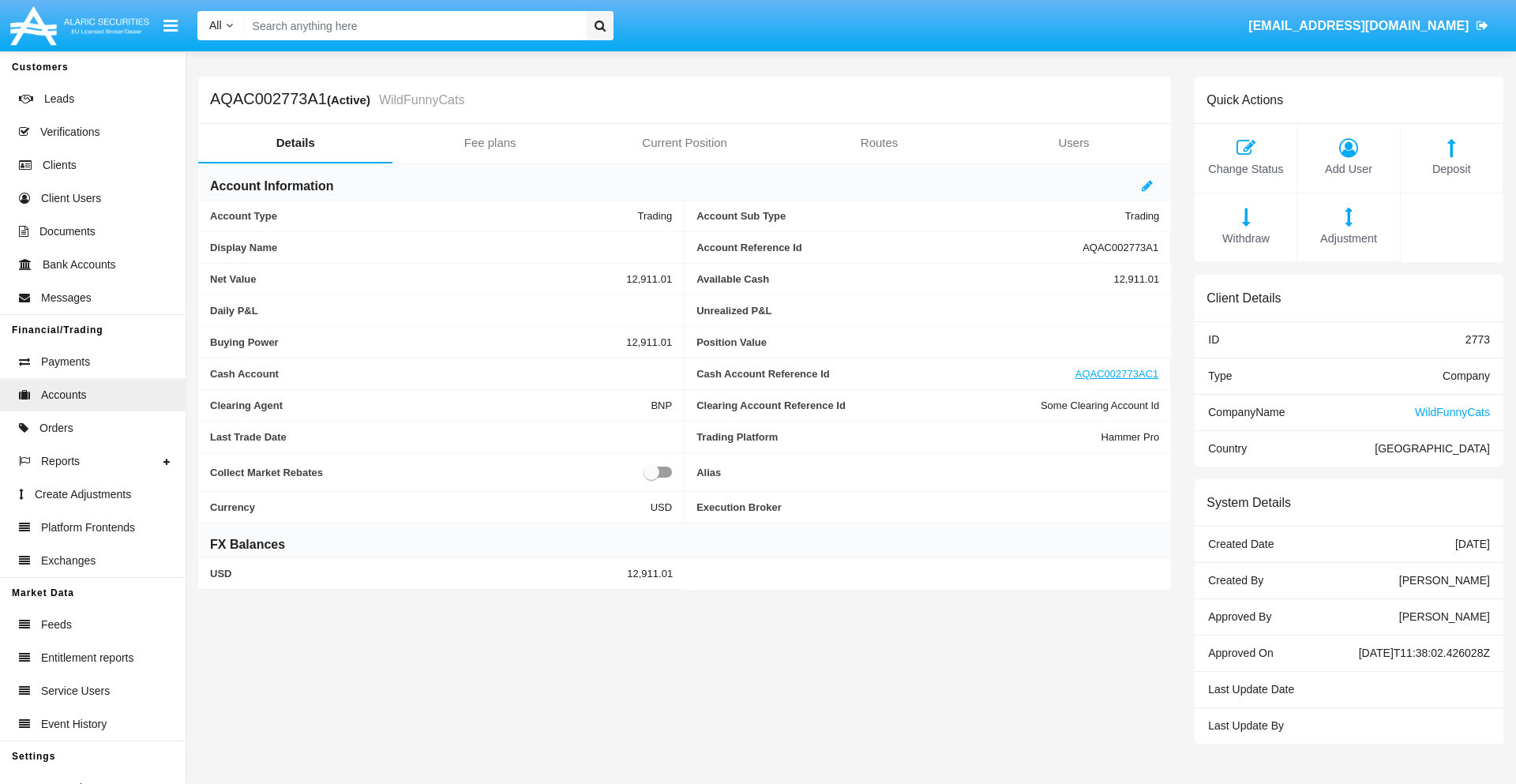
click at [1452, 169] on span "Deposit" at bounding box center [1452, 170] width 86 height 18
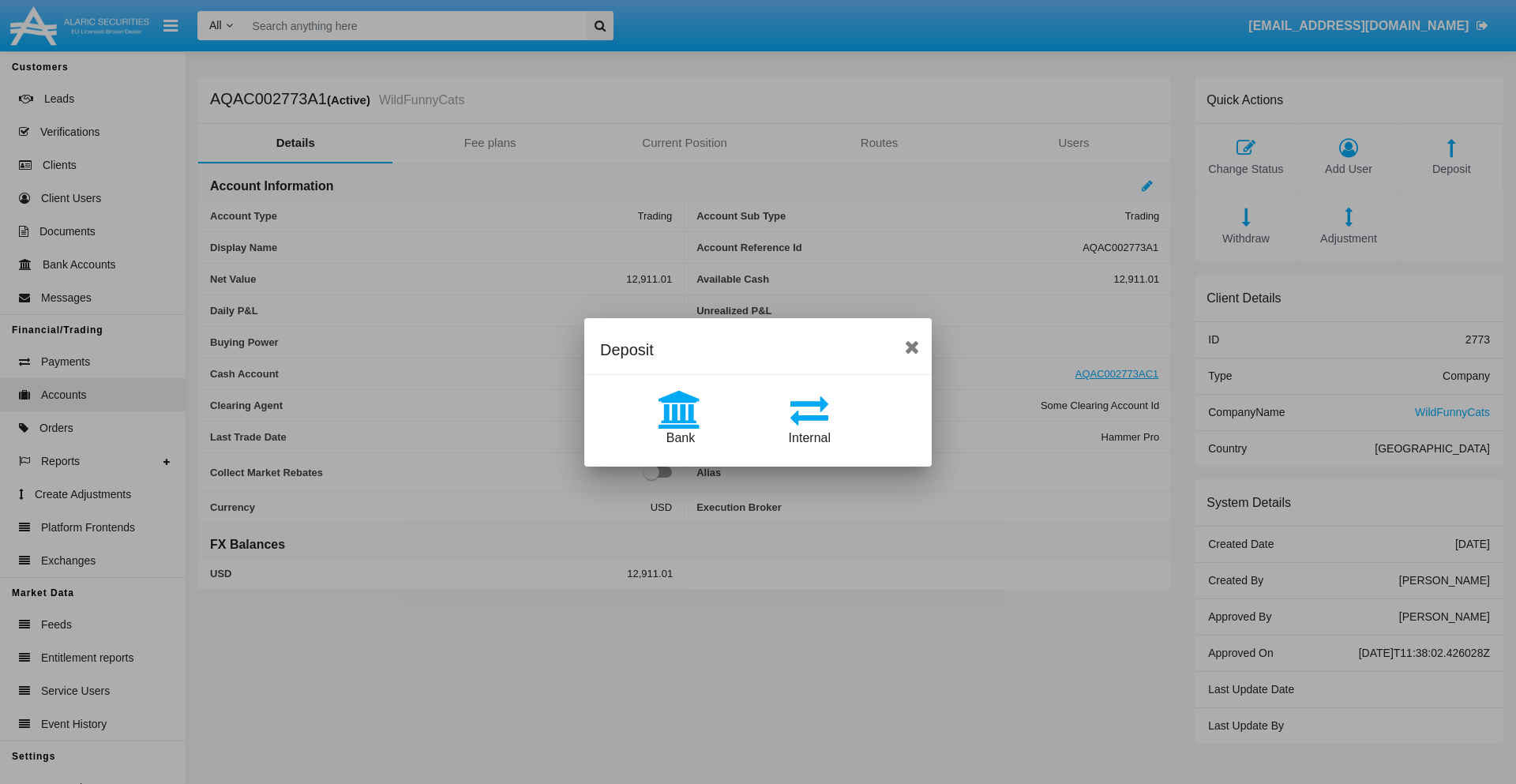
click at [680, 438] on span "Bank" at bounding box center [681, 438] width 28 height 13
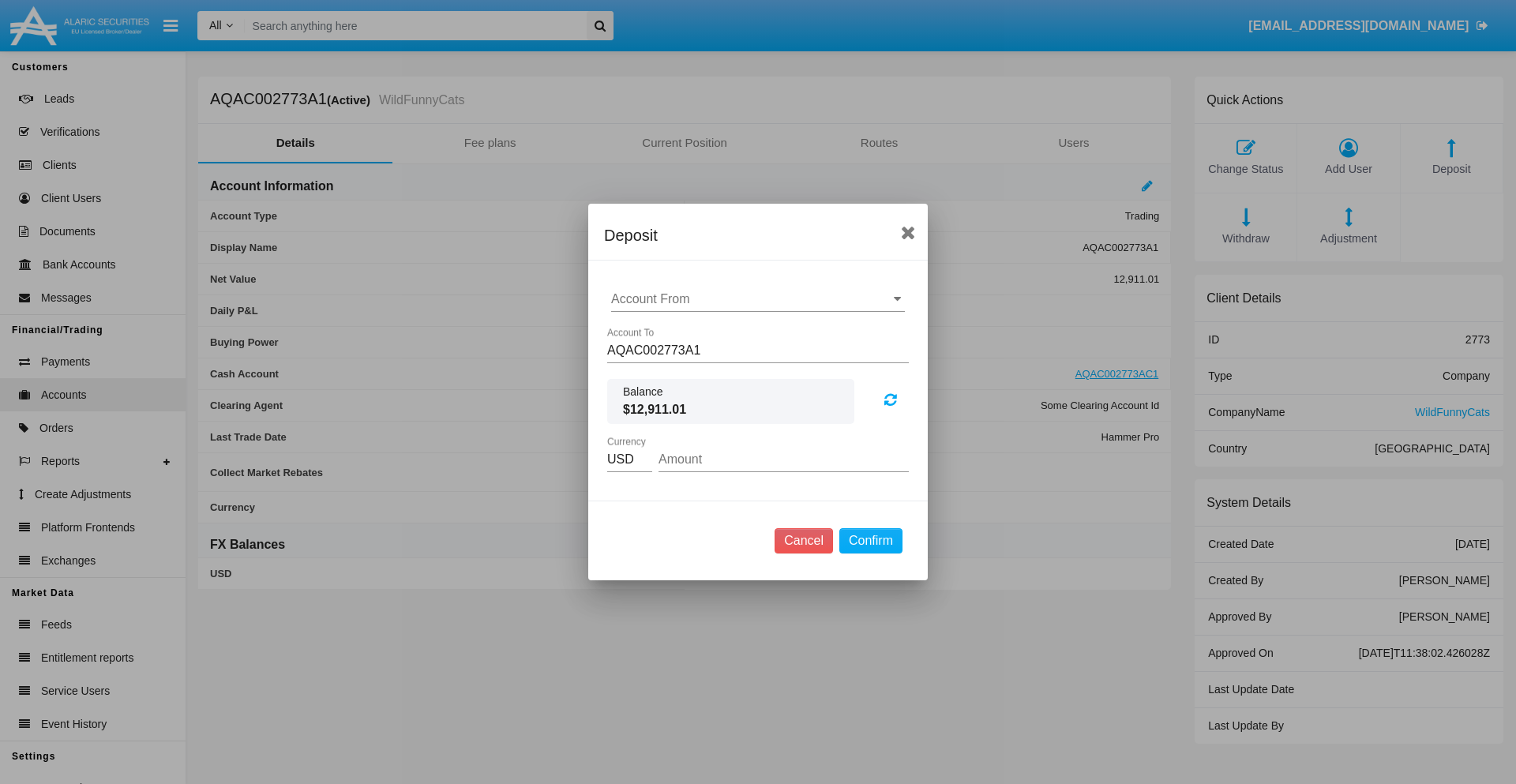
click at [758, 300] on input "Account From" at bounding box center [758, 299] width 294 height 14
click at [645, 330] on span "ACDC" at bounding box center [646, 330] width 35 height 13
type input "ACDC"
type input "74.88"
click at [870, 540] on button "Confirm" at bounding box center [871, 540] width 63 height 25
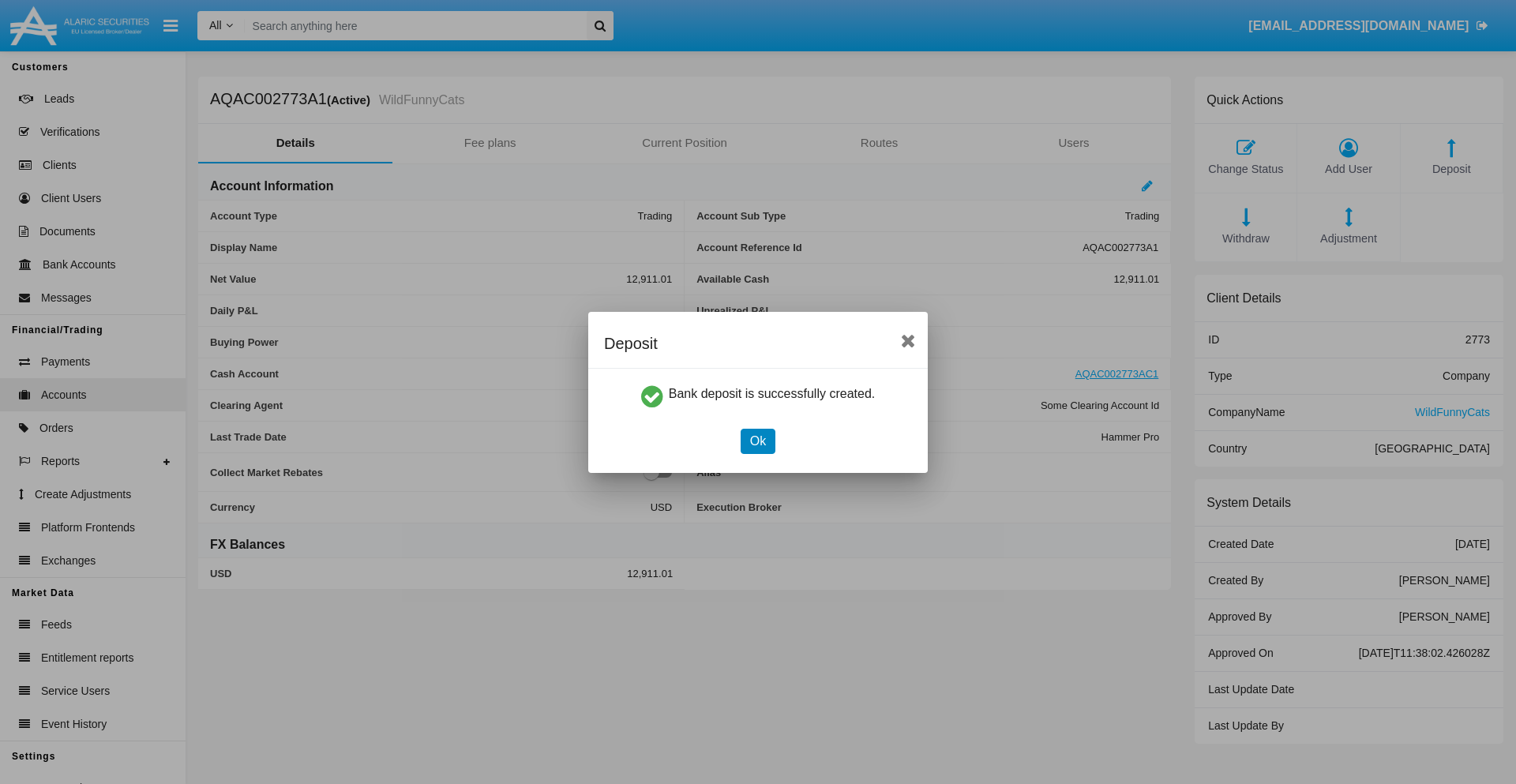
click at [757, 441] on button "Ok" at bounding box center [758, 441] width 35 height 25
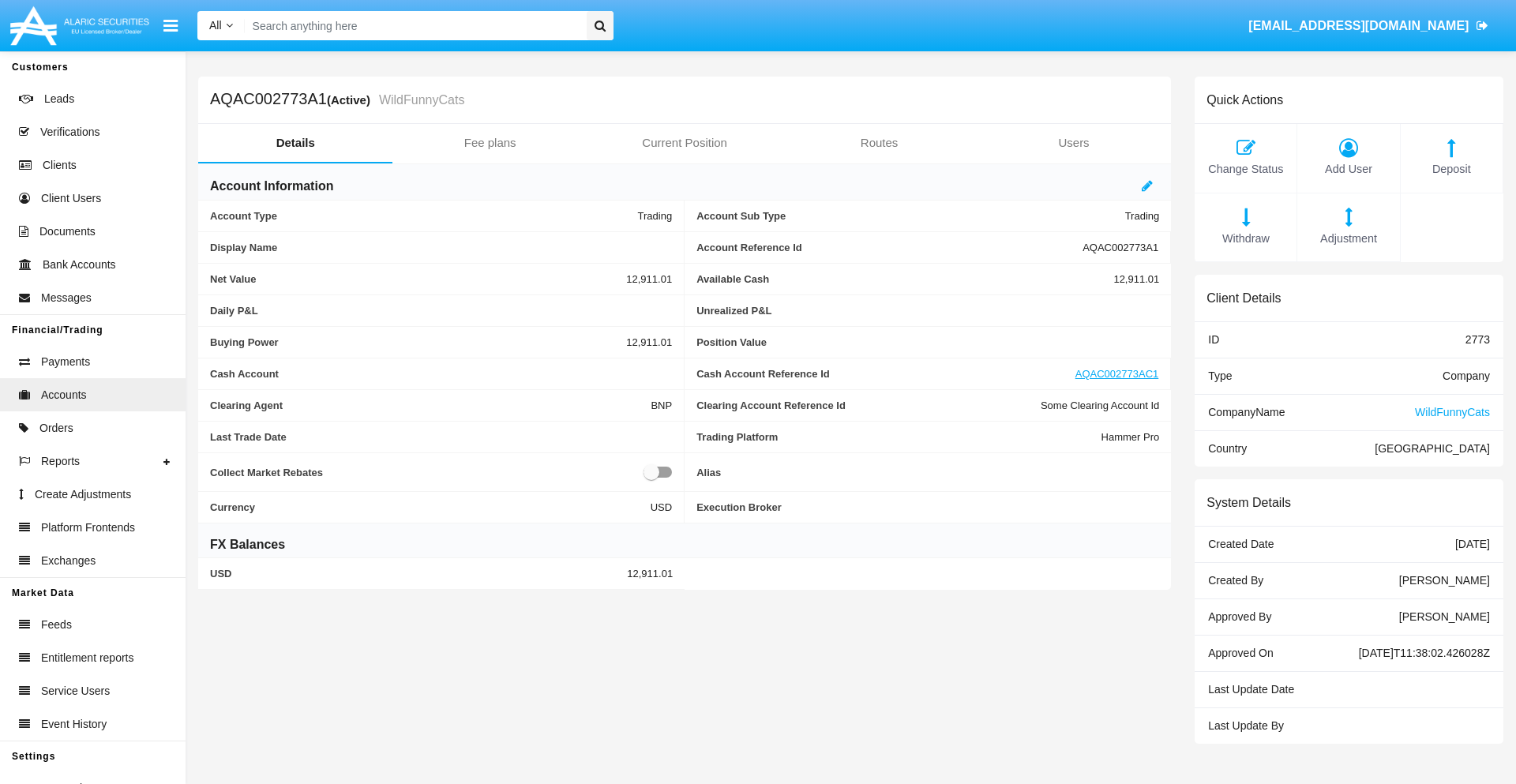
click at [1452, 169] on span "Deposit" at bounding box center [1452, 170] width 86 height 18
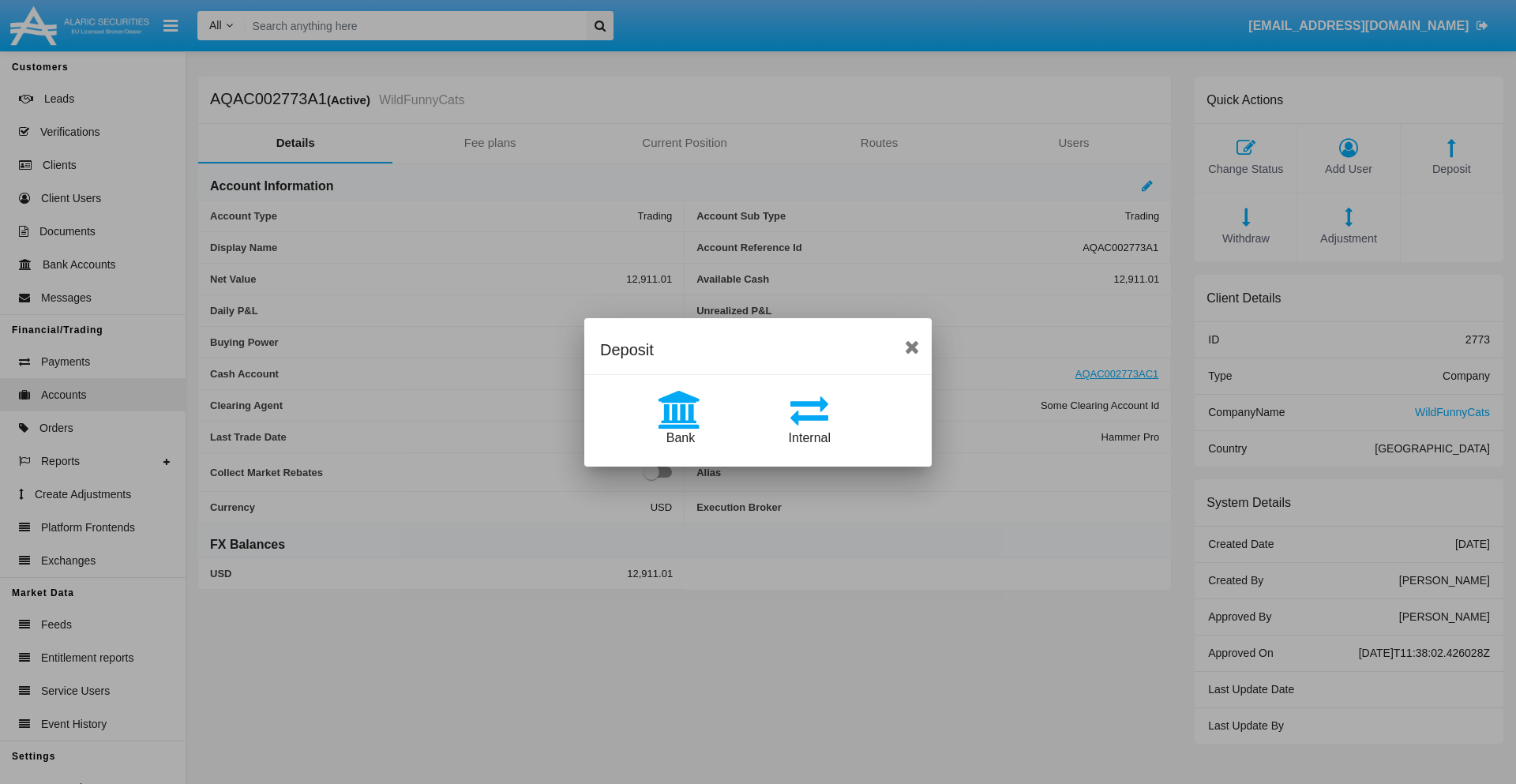
click at [809, 438] on span "Internal" at bounding box center [809, 438] width 42 height 13
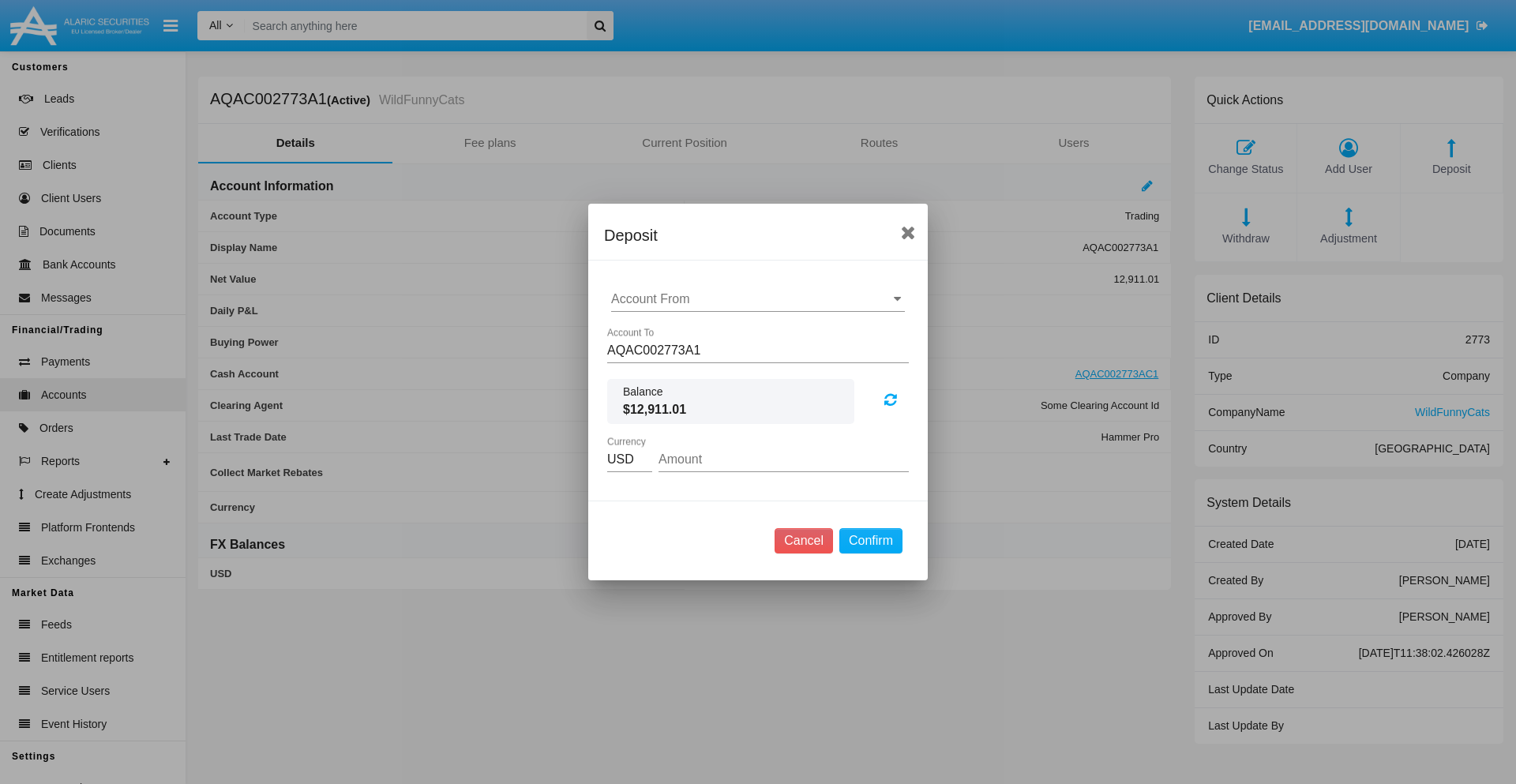
click at [758, 300] on input "Account From" at bounding box center [758, 299] width 294 height 14
click at [679, 368] on span "AQAC002773AC1" at bounding box center [680, 368] width 103 height 13
type input "AQAC002773AC1"
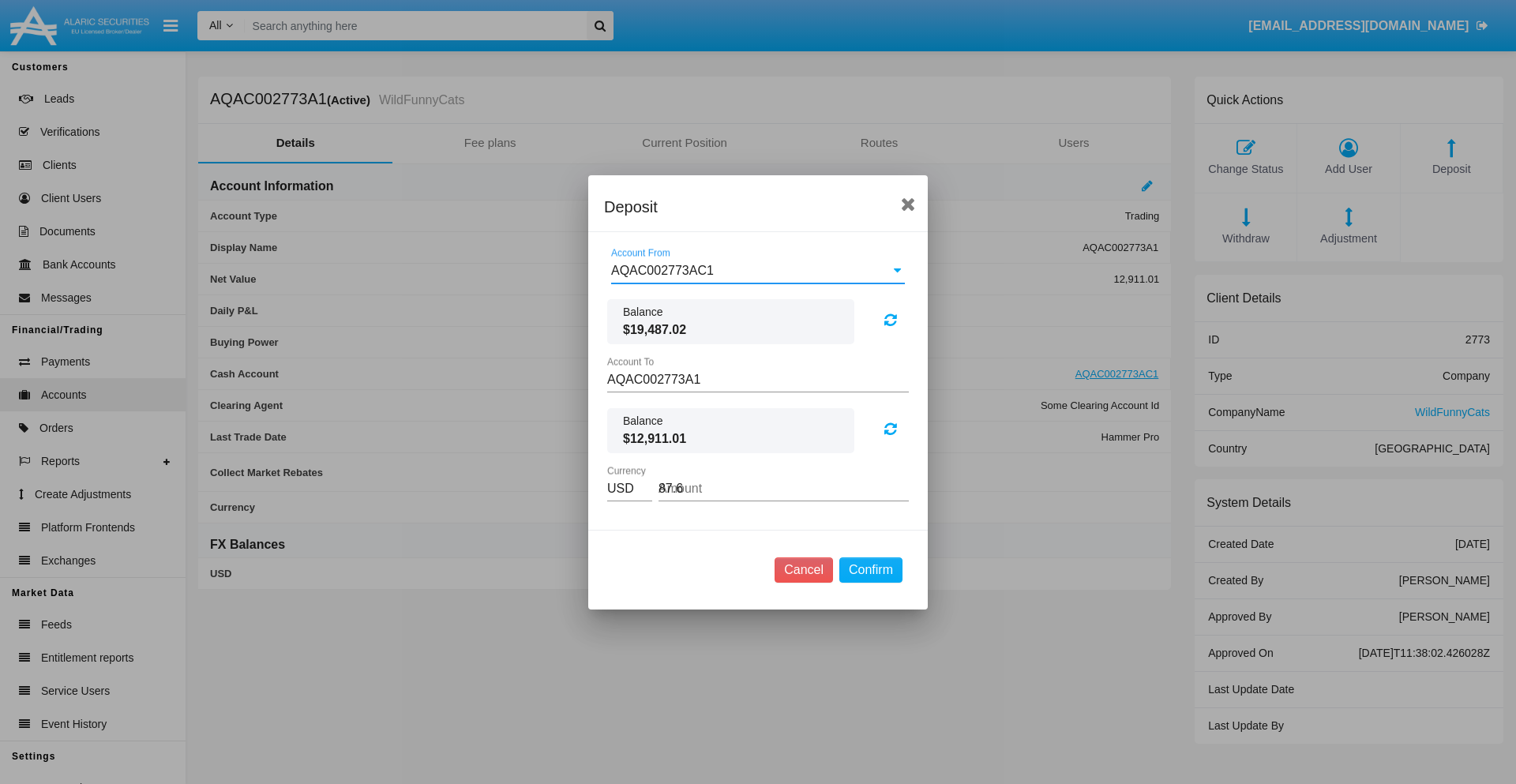
type input "87.62"
click at [870, 569] on button "Confirm" at bounding box center [871, 569] width 63 height 25
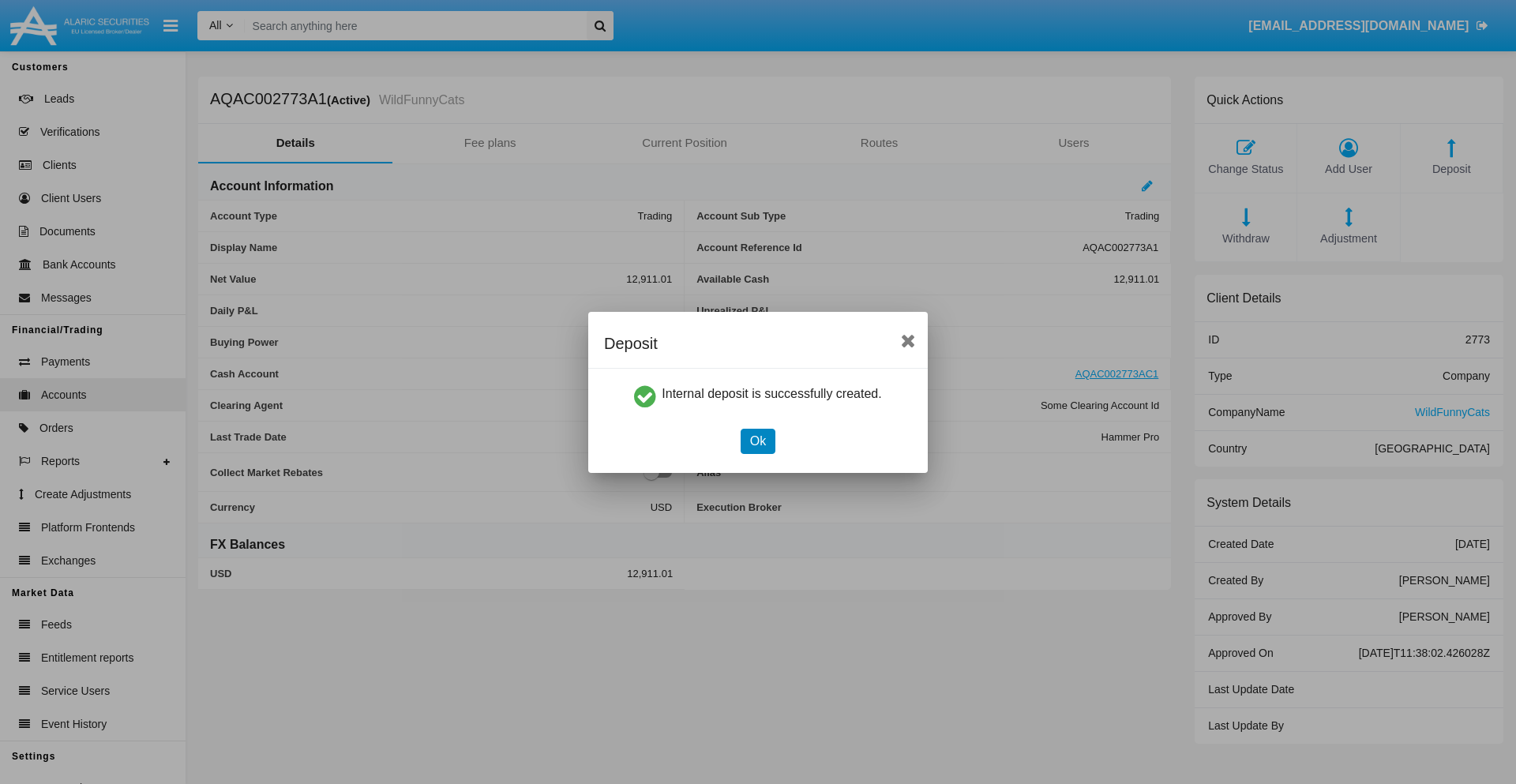
click at [757, 441] on button "Ok" at bounding box center [758, 441] width 35 height 25
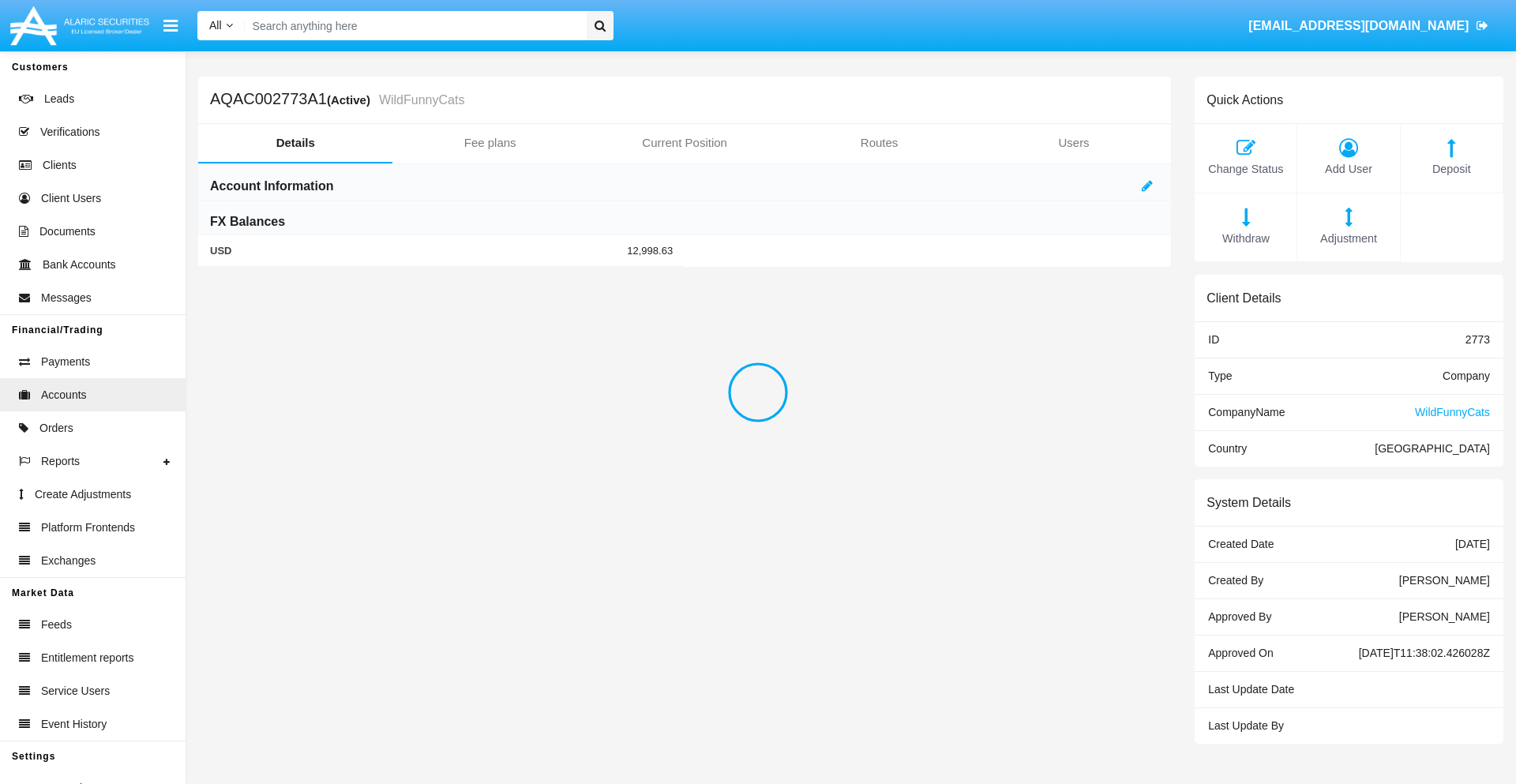
click at [1245, 238] on span "Withdraw" at bounding box center [1245, 239] width 86 height 18
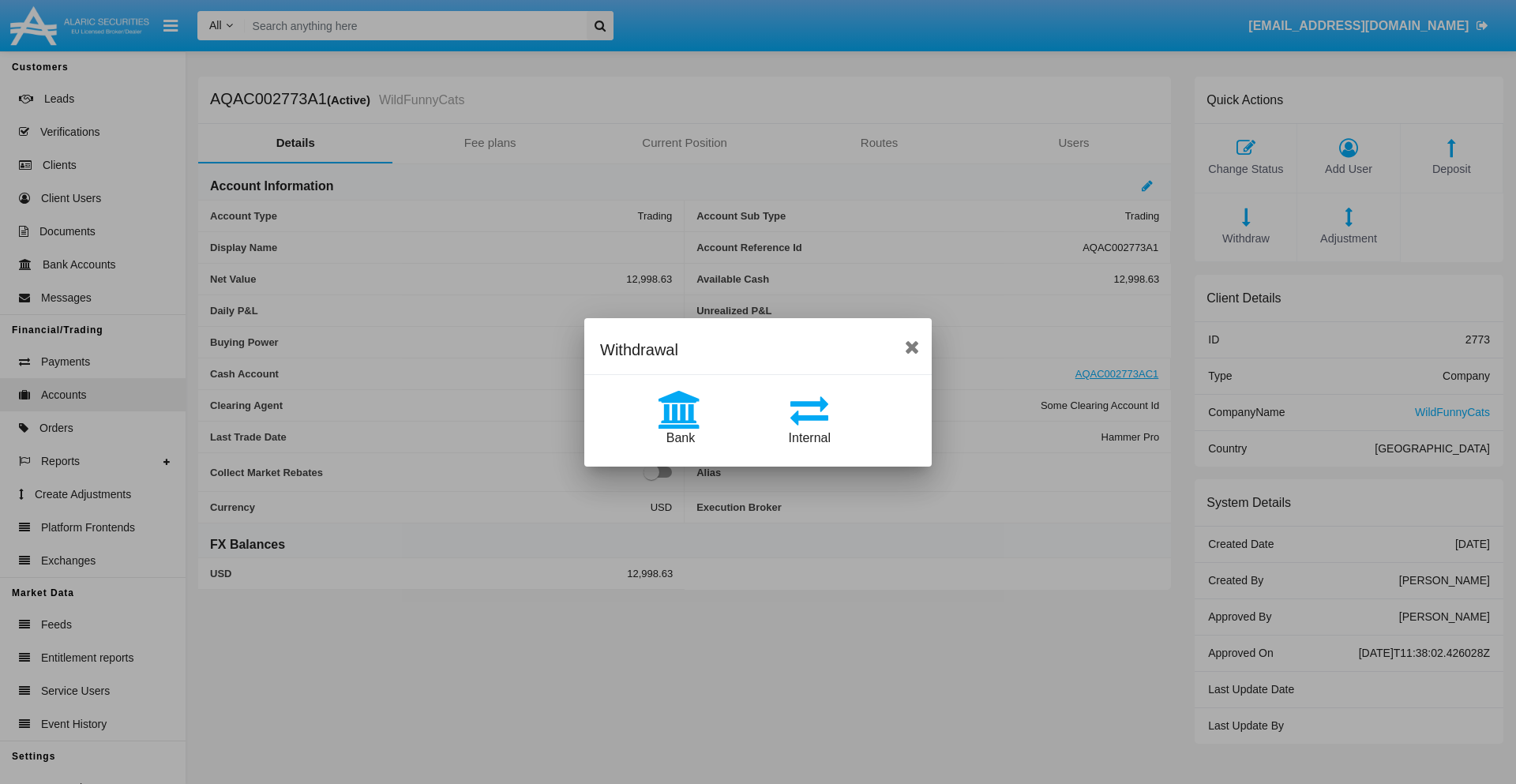
click at [809, 438] on span "Internal" at bounding box center [809, 438] width 42 height 13
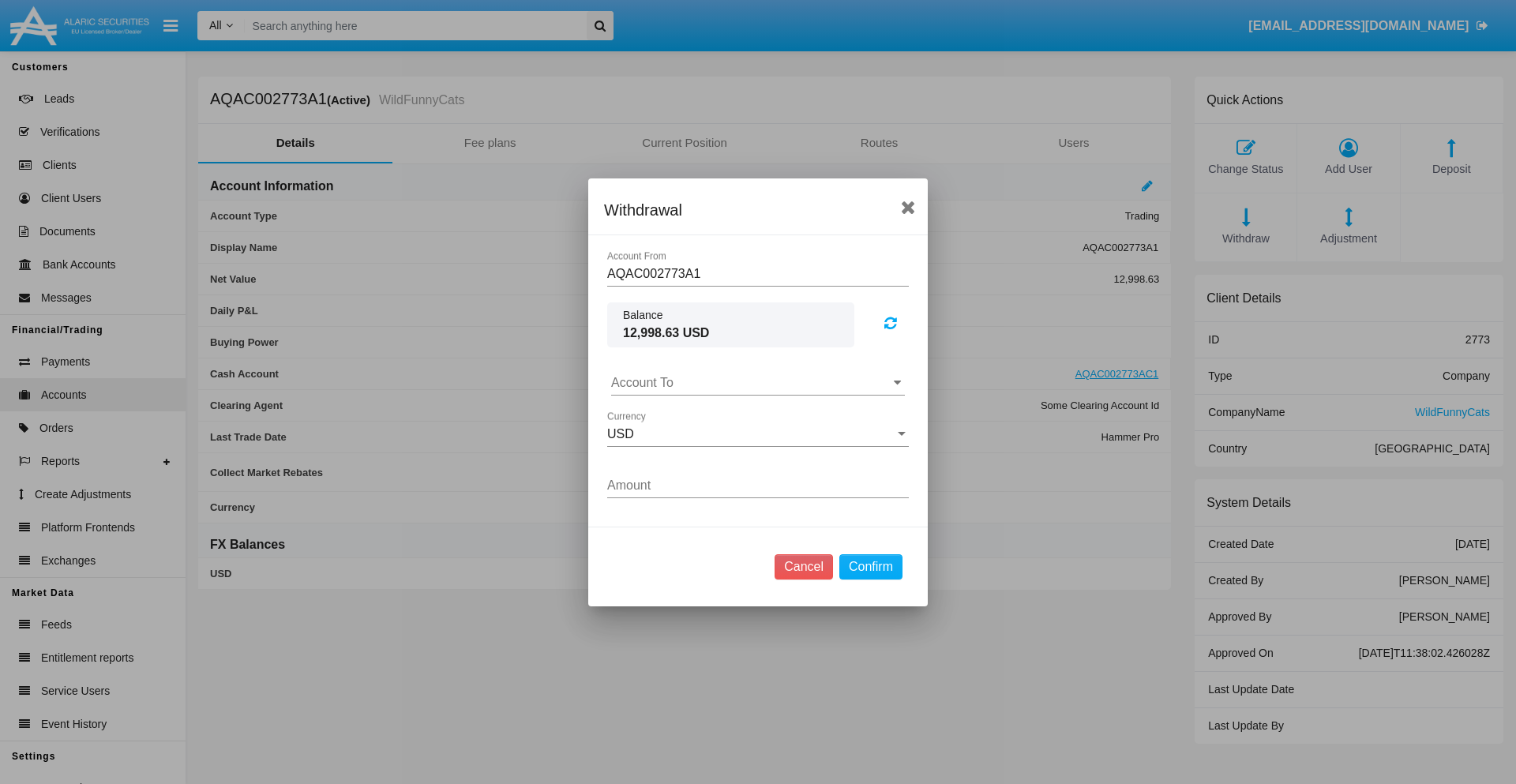
click at [758, 382] on input "Account To" at bounding box center [758, 383] width 294 height 14
click at [679, 452] on span "AQAC002773AC1" at bounding box center [680, 452] width 103 height 13
type input "AQAC002773AC1"
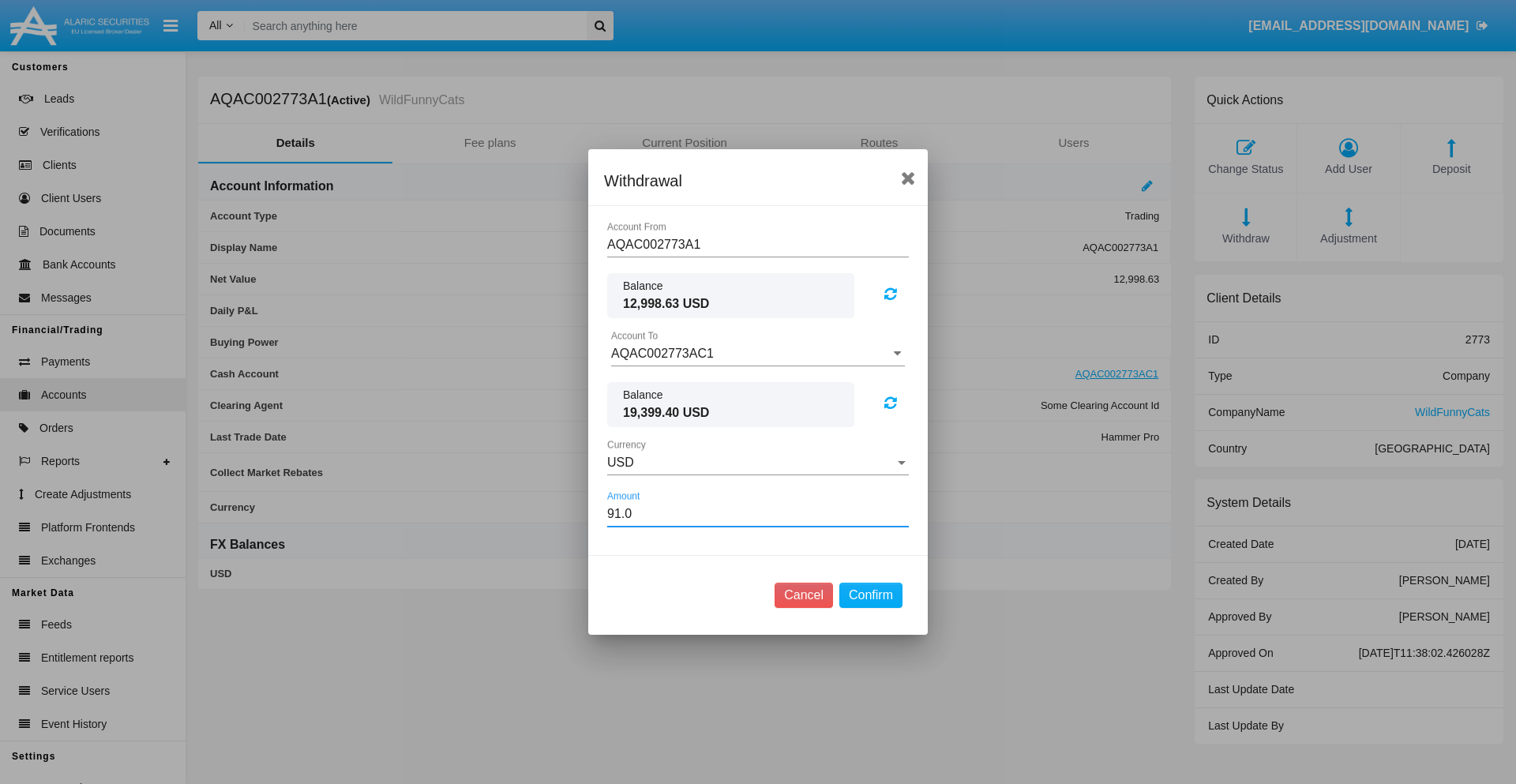
type input "91.08"
click at [870, 595] on button "Confirm" at bounding box center [871, 595] width 63 height 25
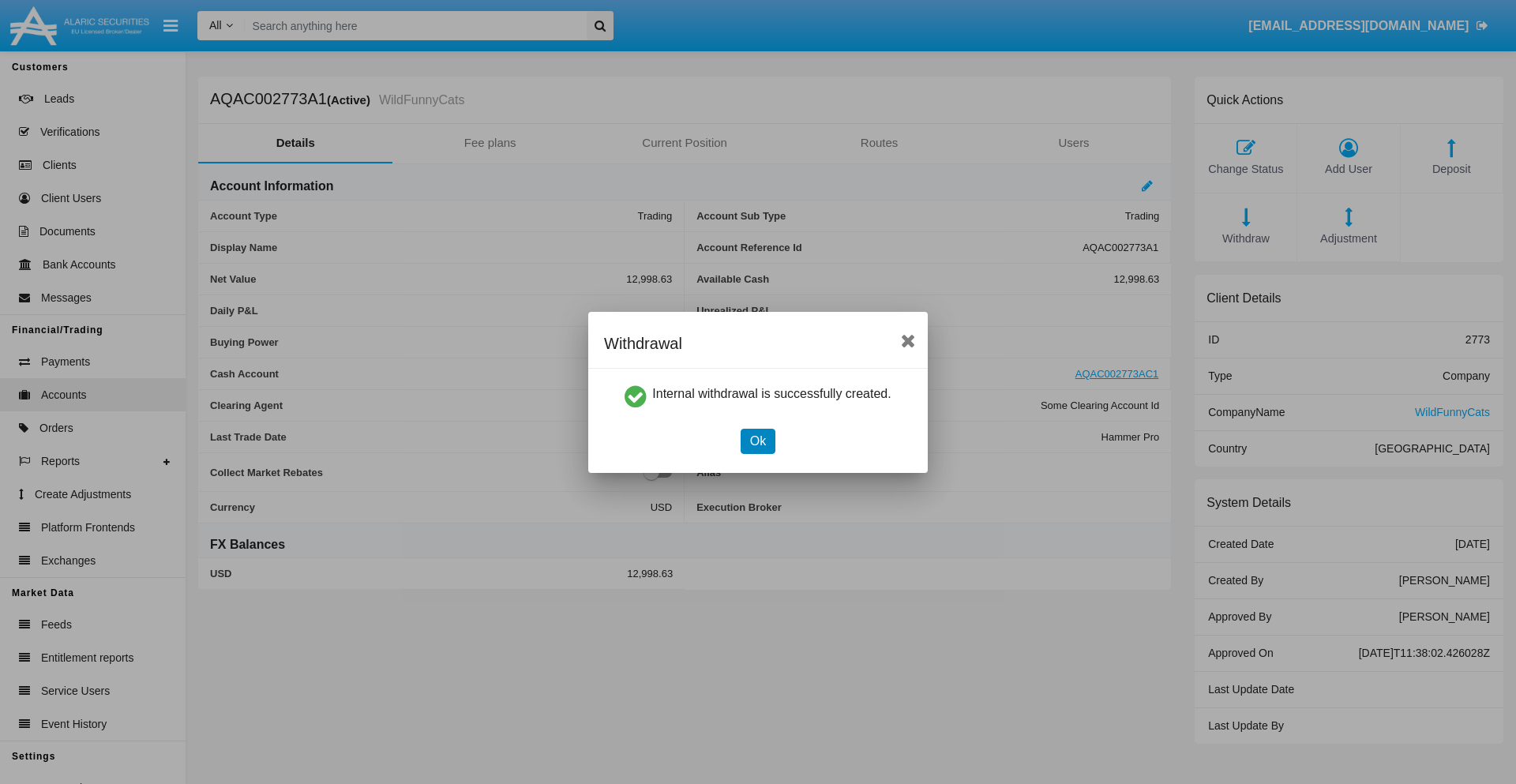
click at [757, 441] on button "Ok" at bounding box center [758, 441] width 35 height 25
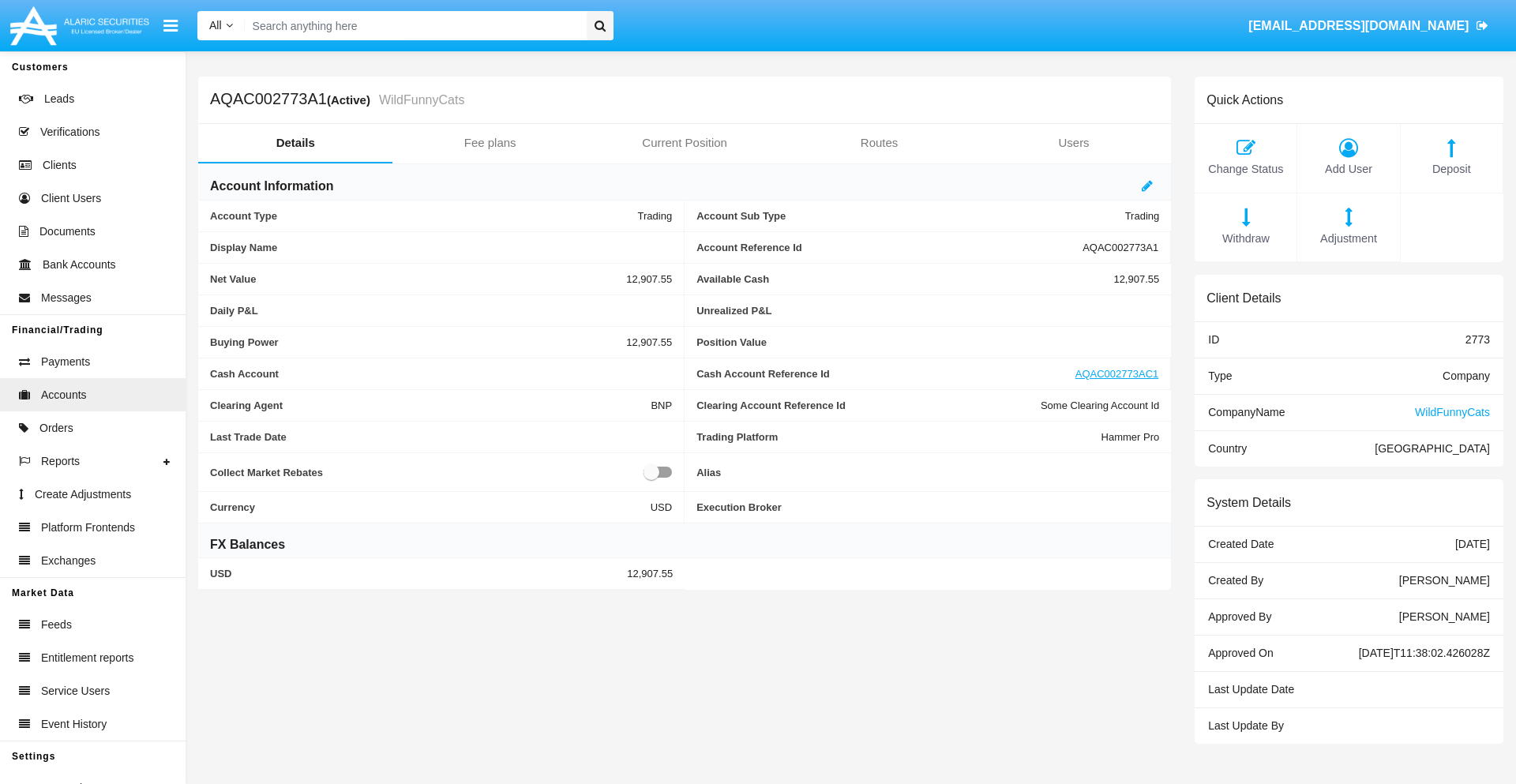
click at [1245, 238] on span "Withdraw" at bounding box center [1245, 239] width 86 height 18
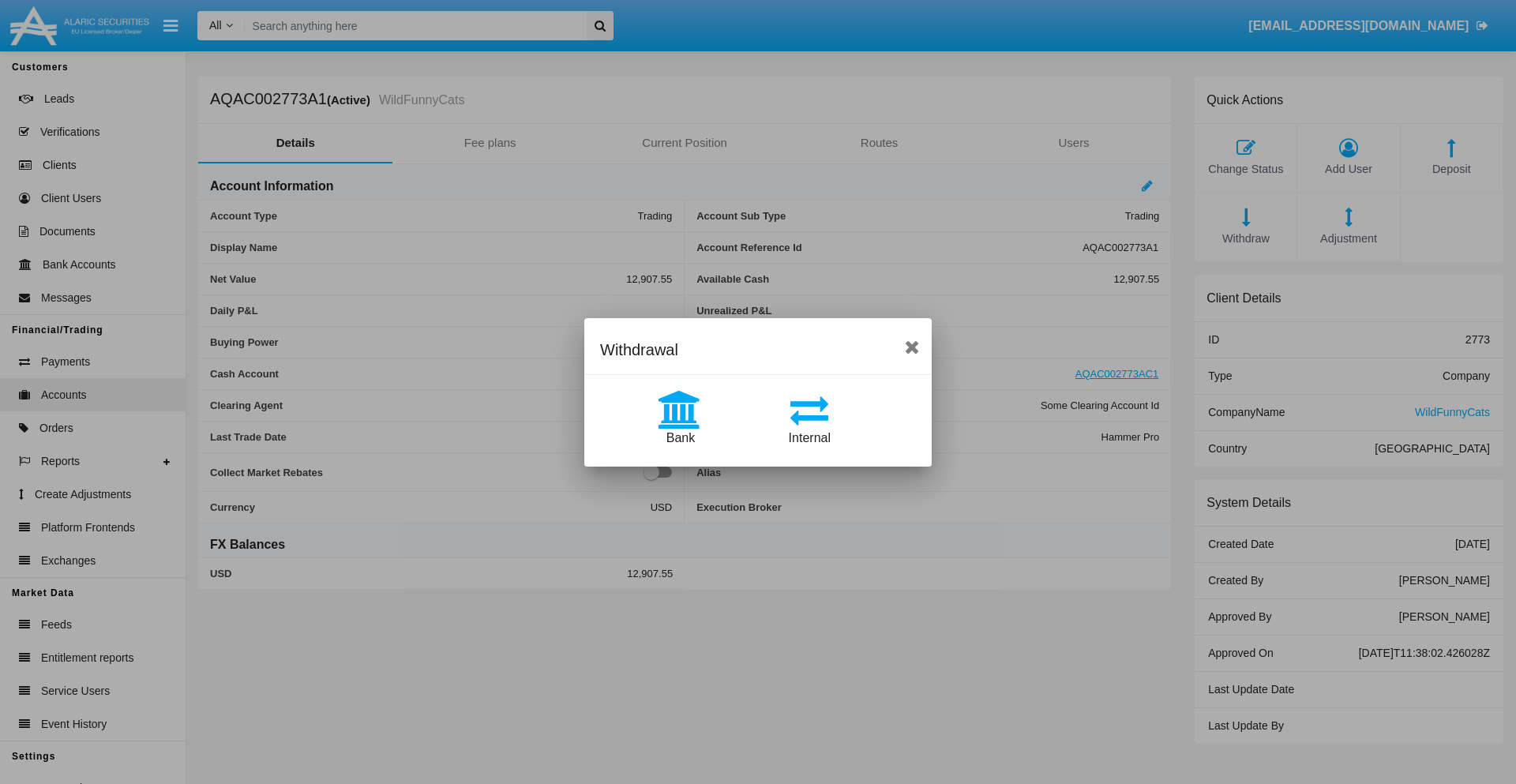
click at [680, 438] on span "Bank" at bounding box center [681, 438] width 28 height 13
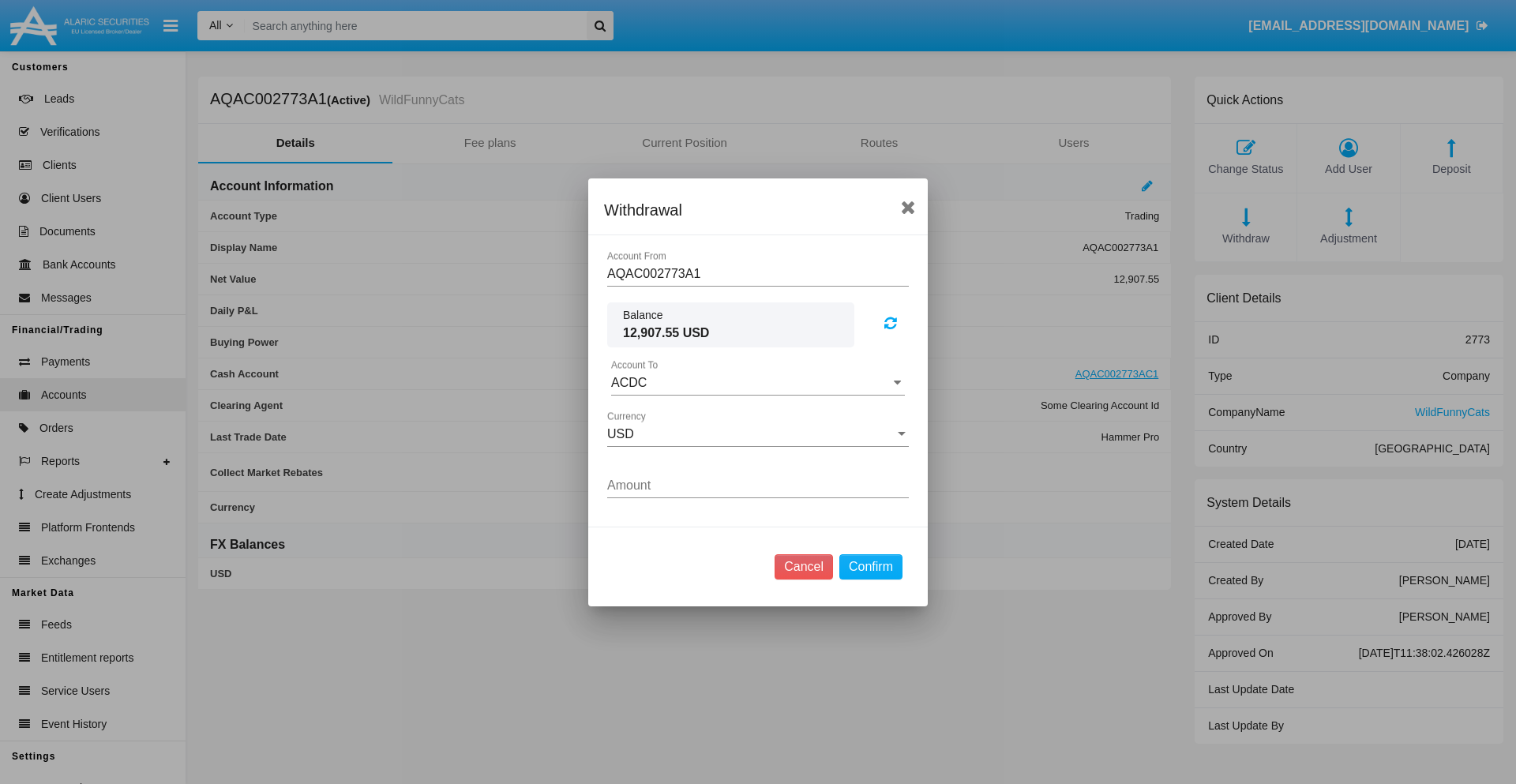
click at [758, 382] on input "ACDC" at bounding box center [758, 383] width 294 height 14
click at [645, 413] on span "ACDC" at bounding box center [646, 414] width 35 height 13
type input "ACDC"
type input "59.53"
click at [870, 567] on button "Confirm" at bounding box center [871, 567] width 63 height 25
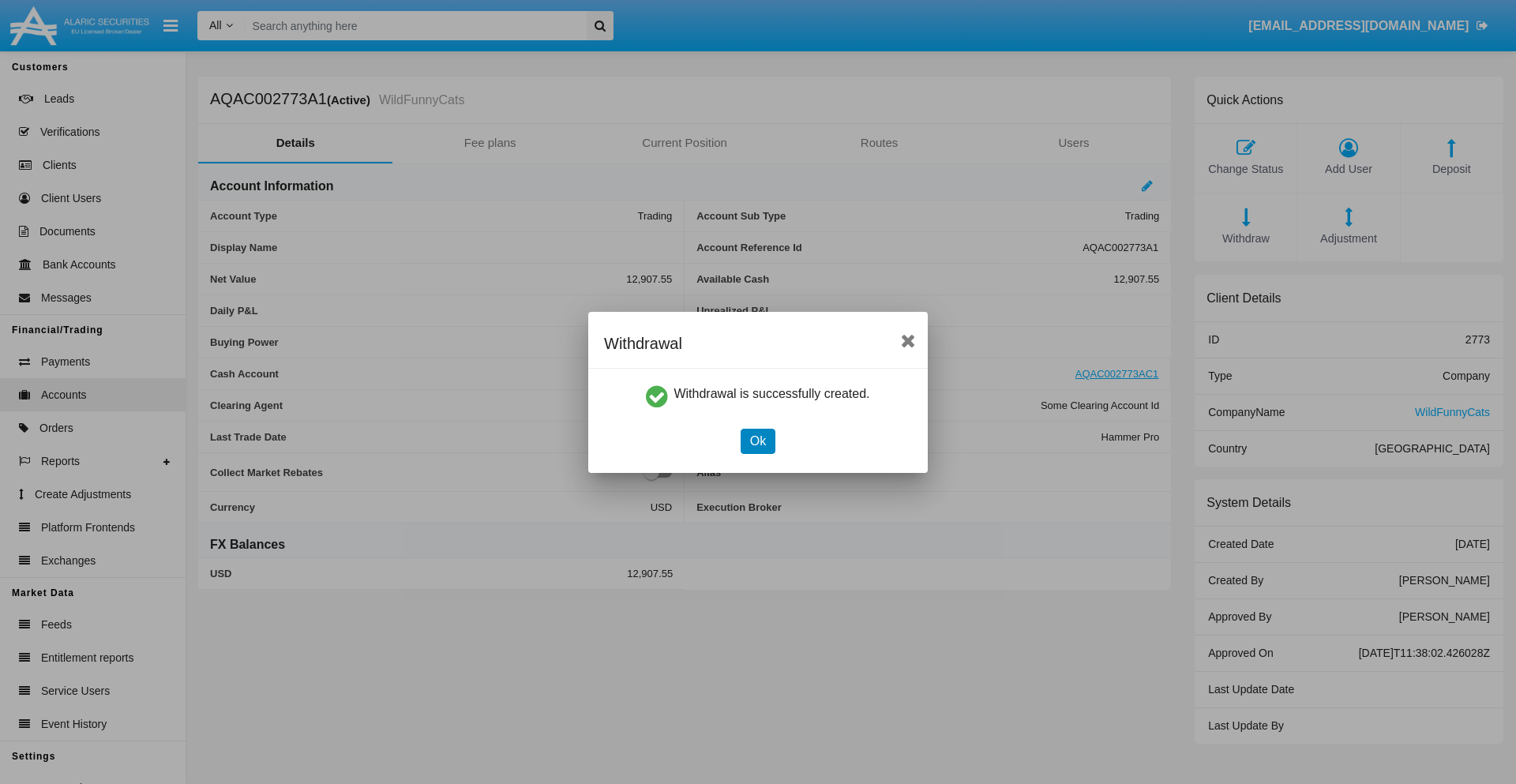
click at [757, 441] on button "Ok" at bounding box center [758, 441] width 35 height 25
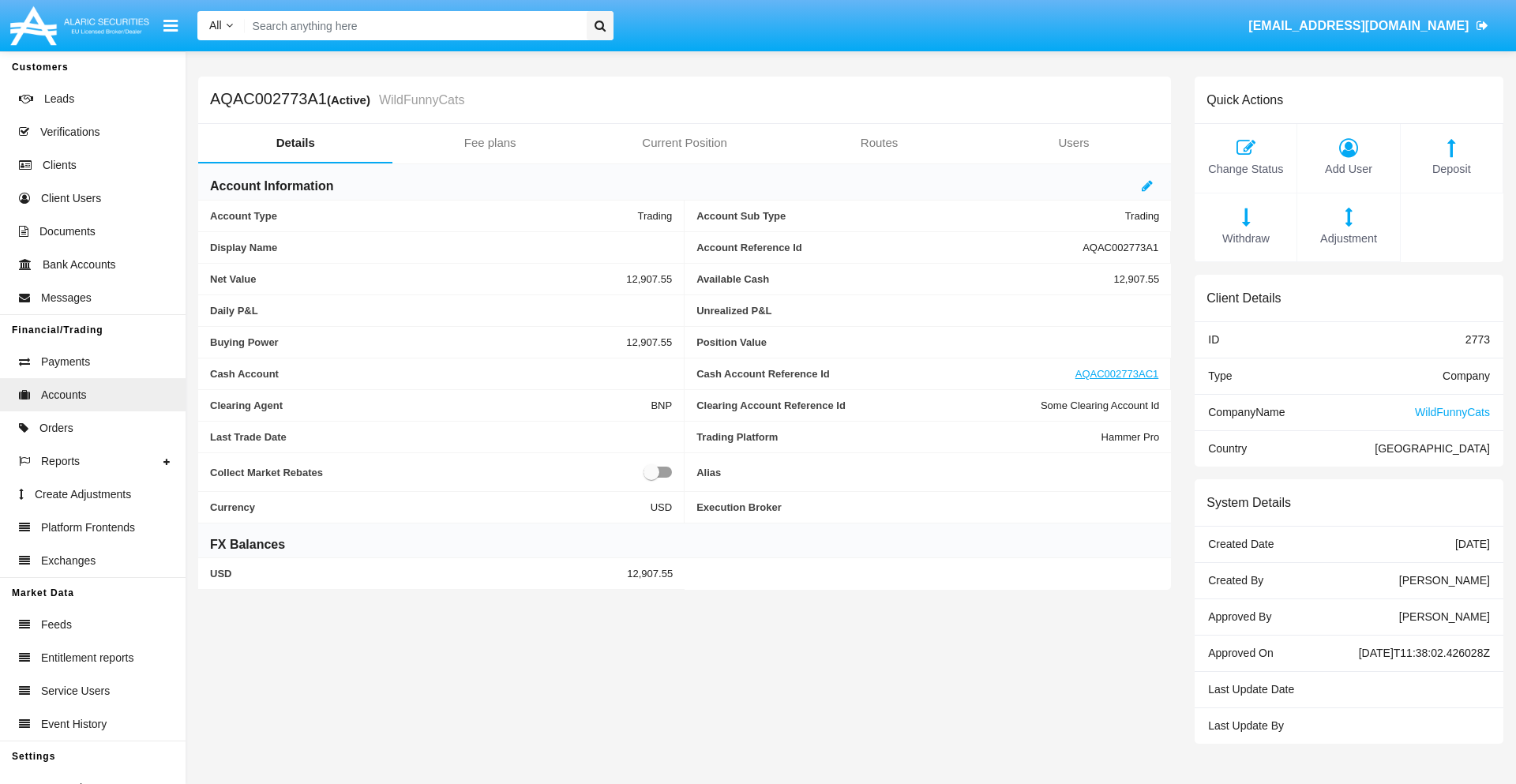
click at [1349, 238] on span "Adjustment" at bounding box center [1348, 239] width 86 height 18
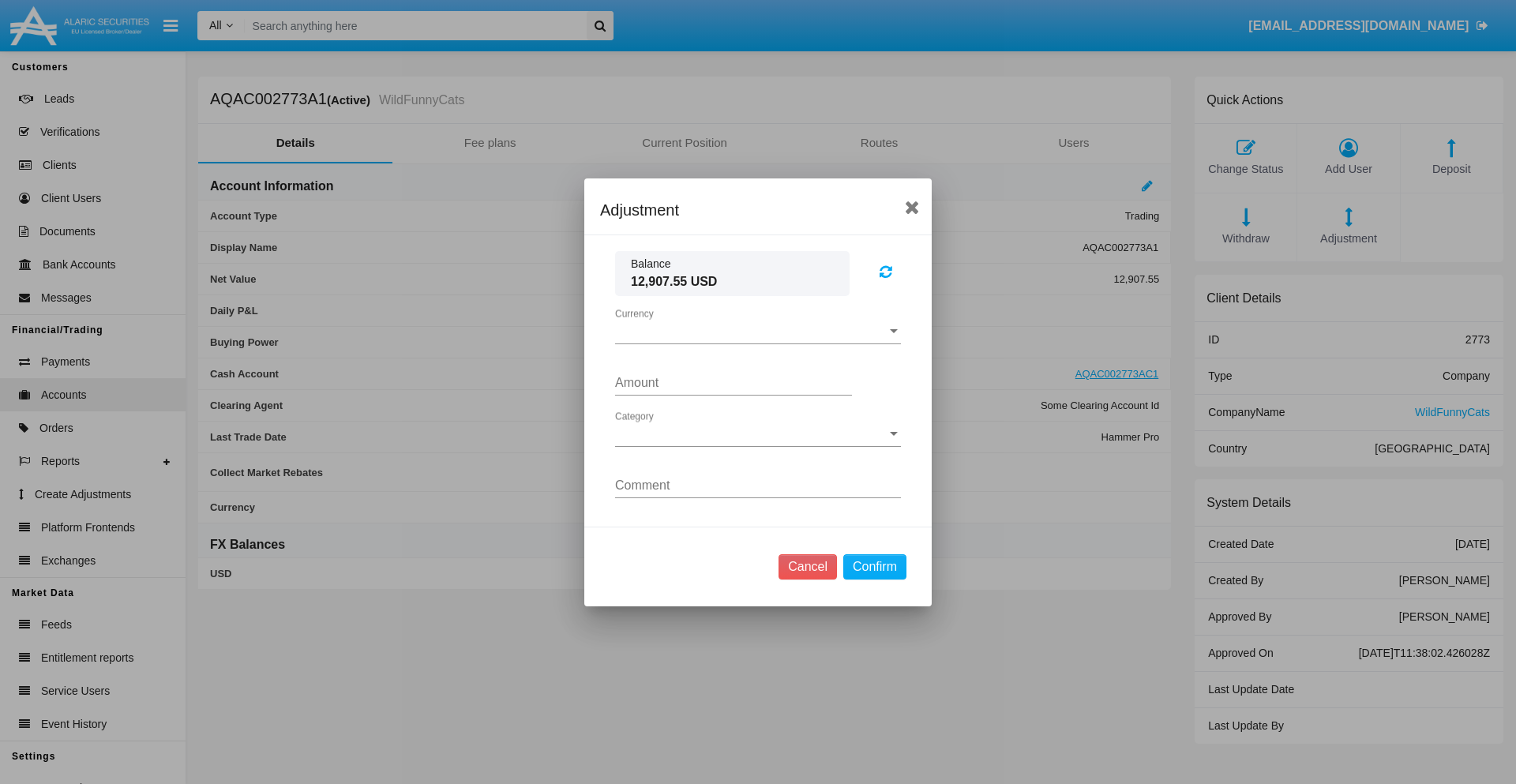
click at [758, 330] on span "Currency" at bounding box center [751, 331] width 272 height 14
click at [758, 343] on span "USD" at bounding box center [758, 343] width 286 height 38
click at [758, 433] on span "Category" at bounding box center [751, 434] width 272 height 14
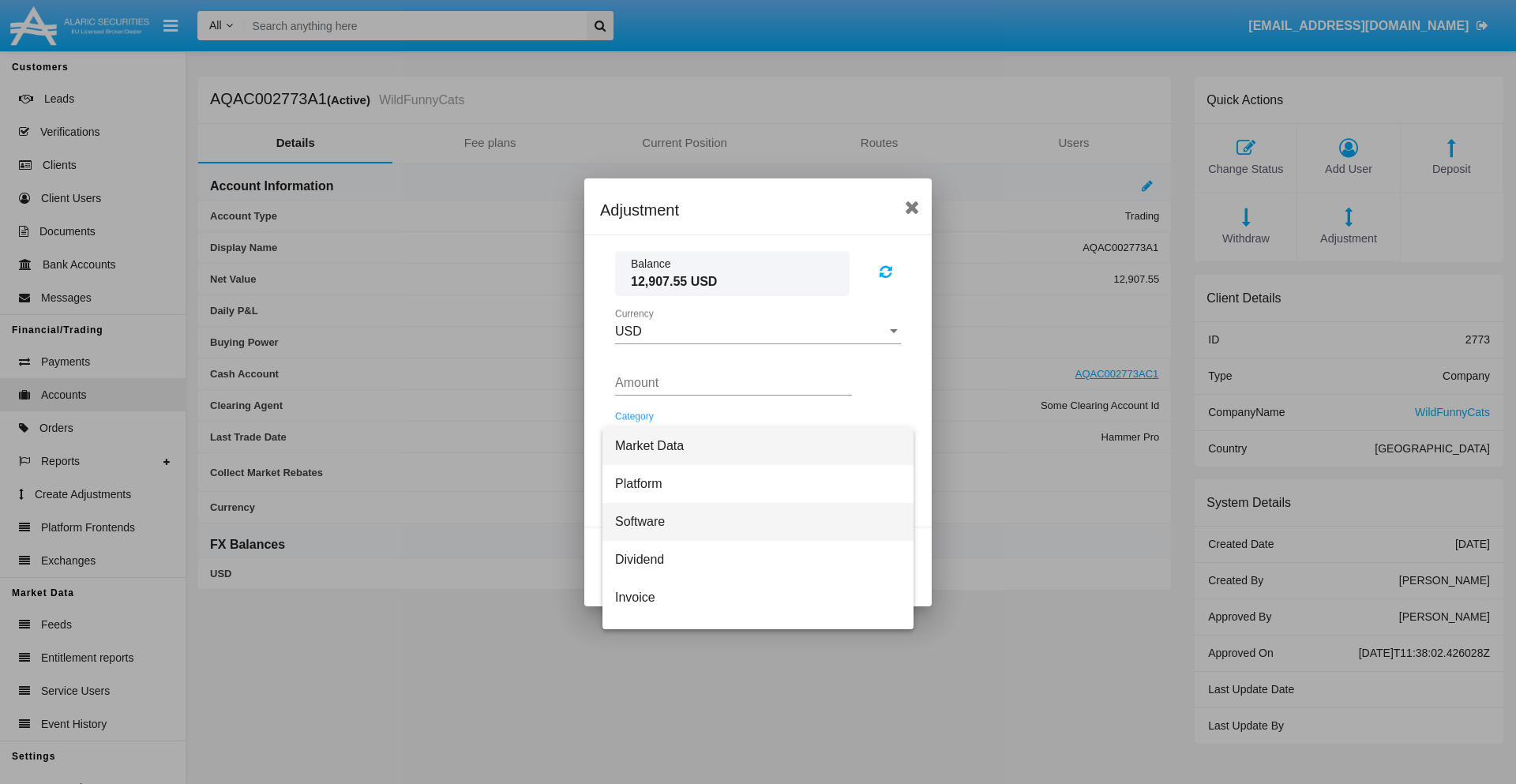
click at [751, 521] on span "Software" at bounding box center [758, 522] width 286 height 38
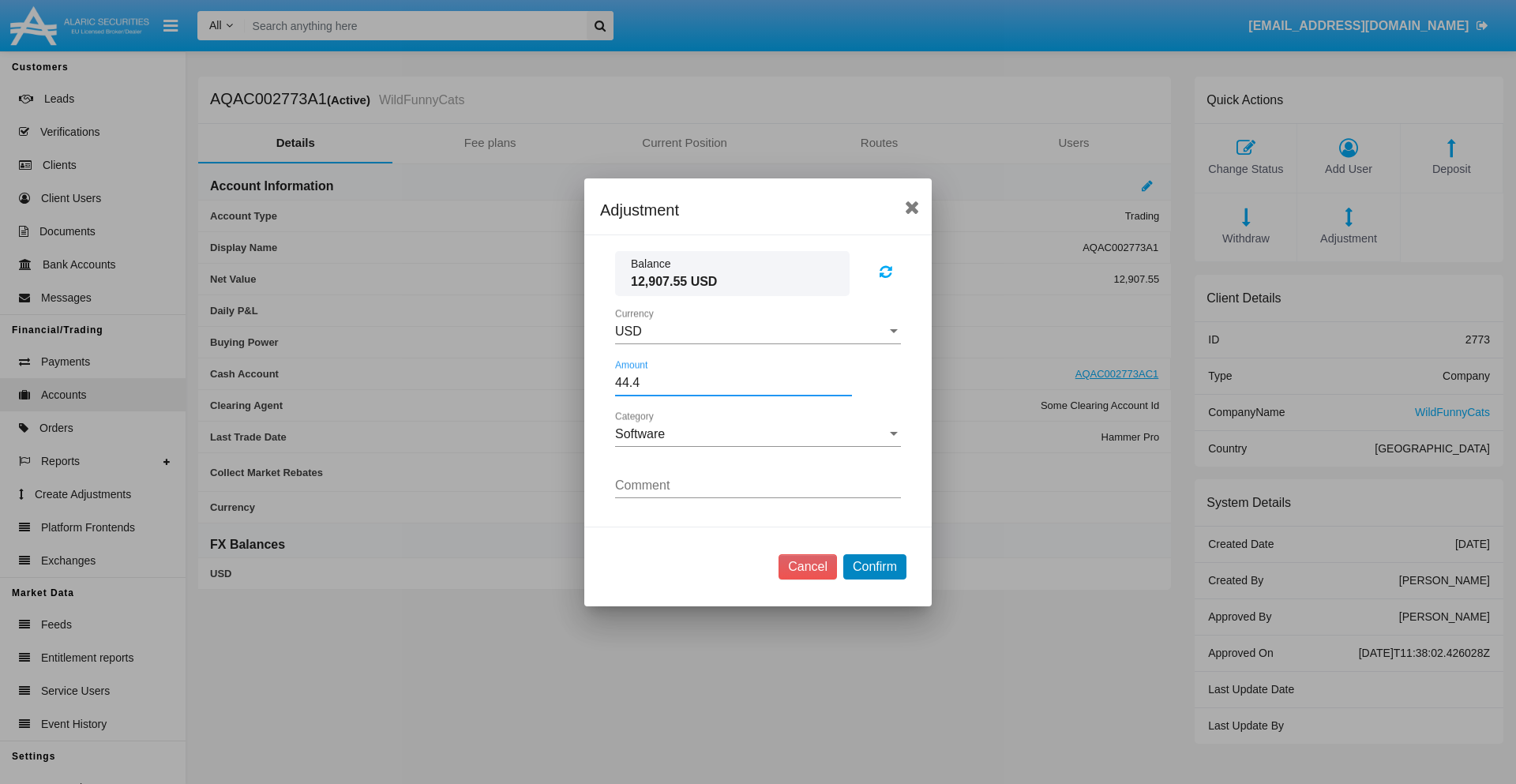
click at [874, 567] on button "Confirm" at bounding box center [875, 567] width 63 height 25
type input "44.4000"
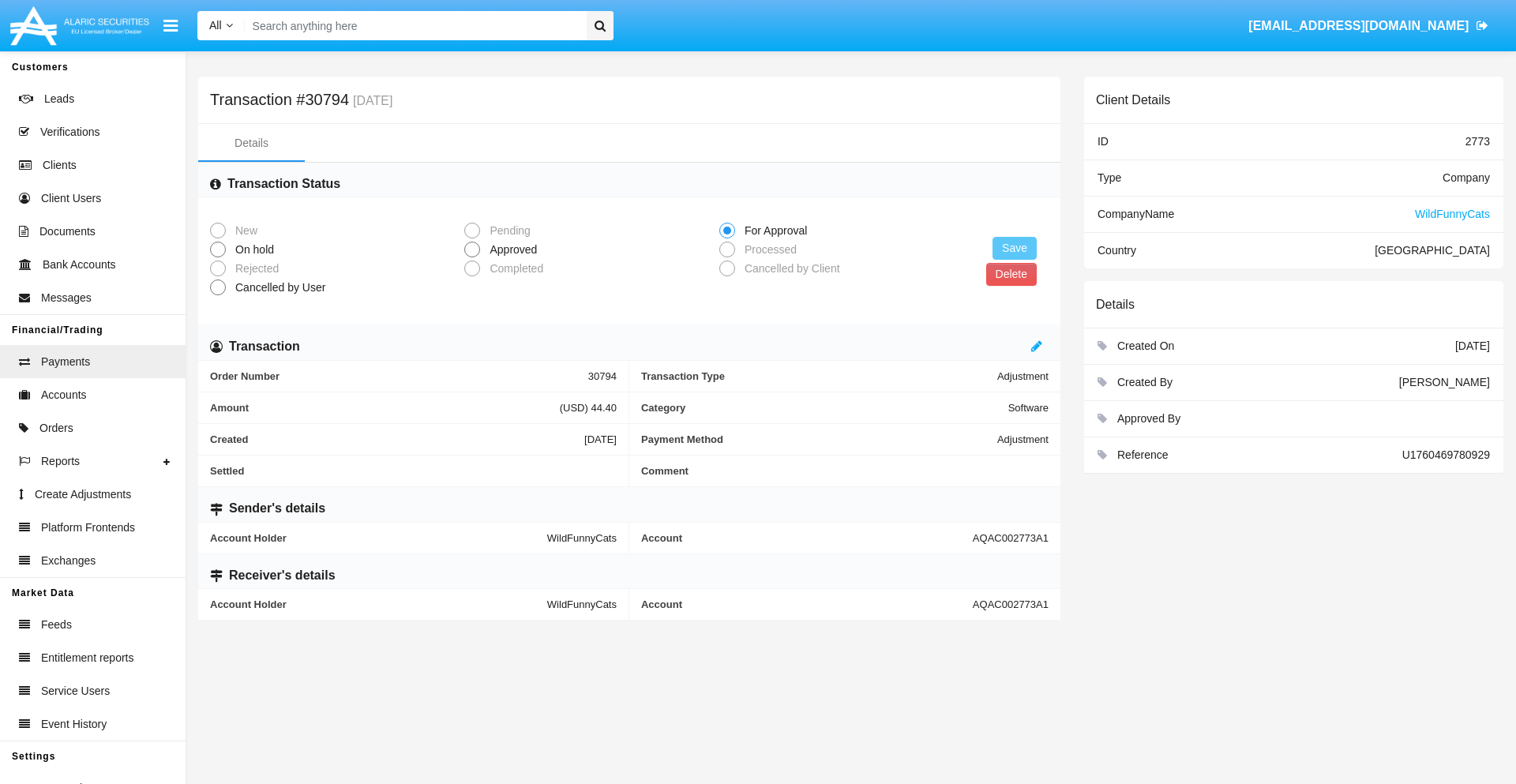
click at [510, 249] on span "Approved" at bounding box center [510, 250] width 61 height 17
click at [472, 258] on input "Approved" at bounding box center [471, 258] width 1 height 1
radio input "true"
click at [1015, 248] on button "Save" at bounding box center [1014, 248] width 44 height 23
click at [1011, 274] on button "Delete" at bounding box center [1012, 274] width 50 height 23
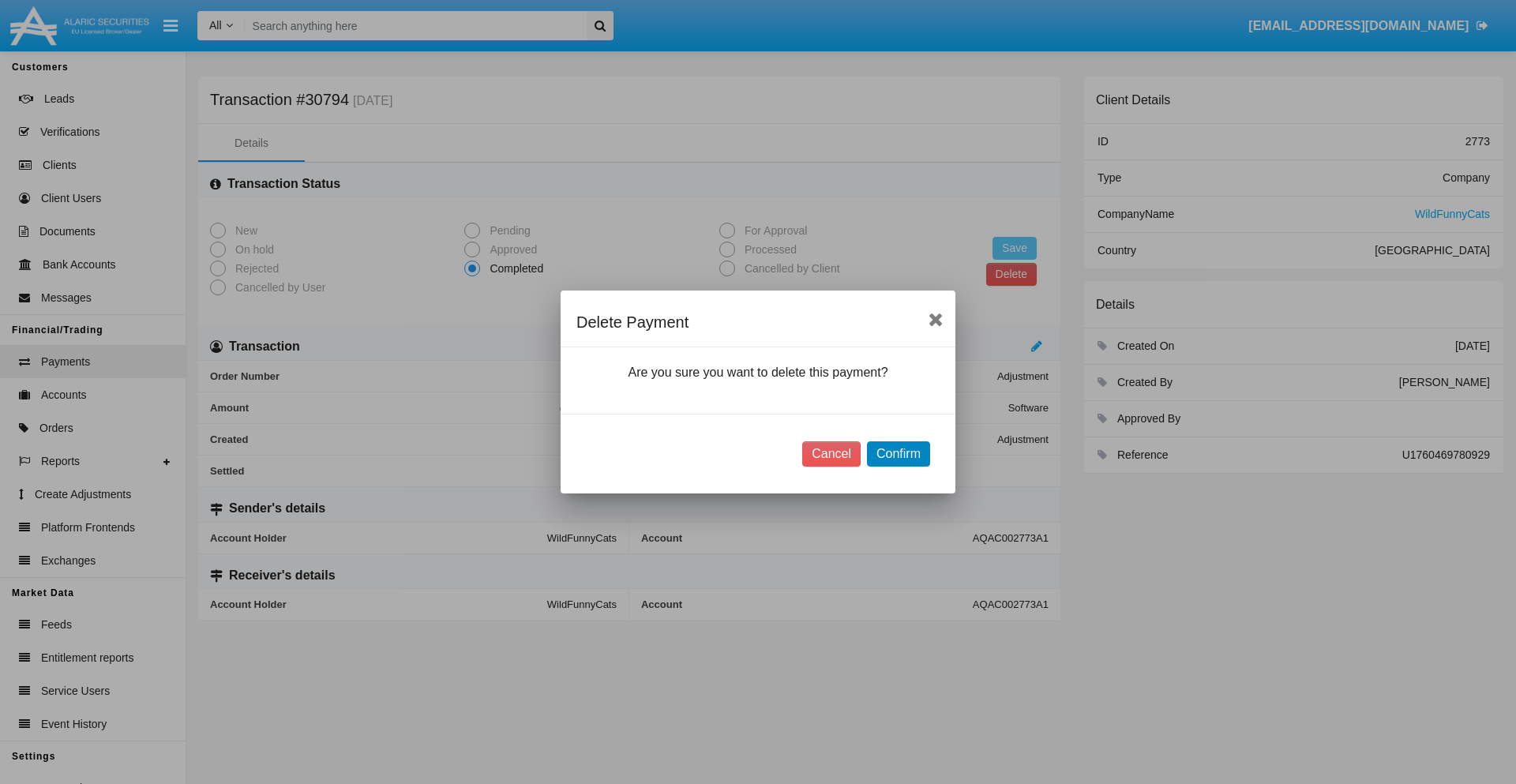
click at [898, 454] on button "Confirm" at bounding box center [899, 454] width 63 height 25
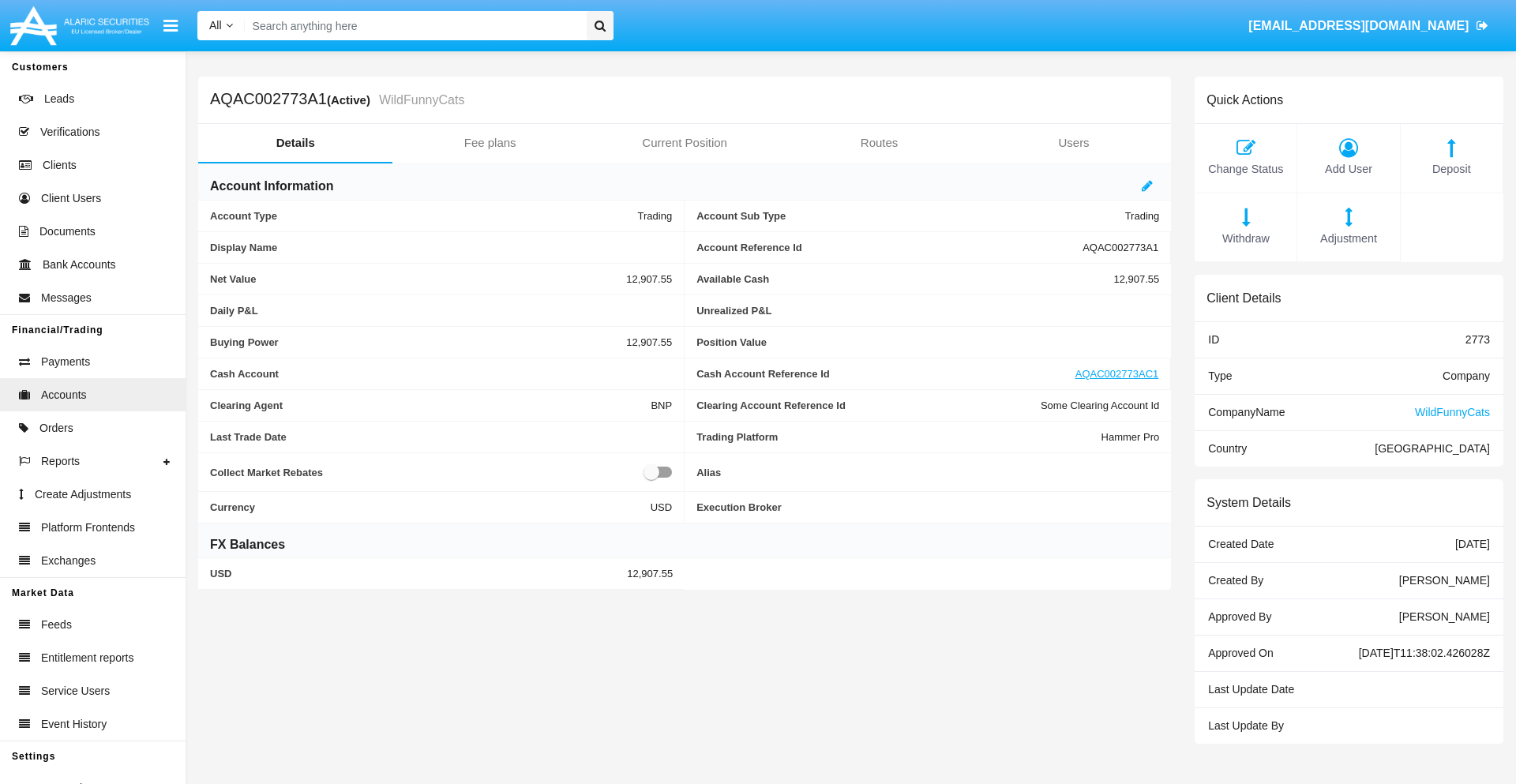
click at [1452, 169] on span "Deposit" at bounding box center [1452, 170] width 86 height 18
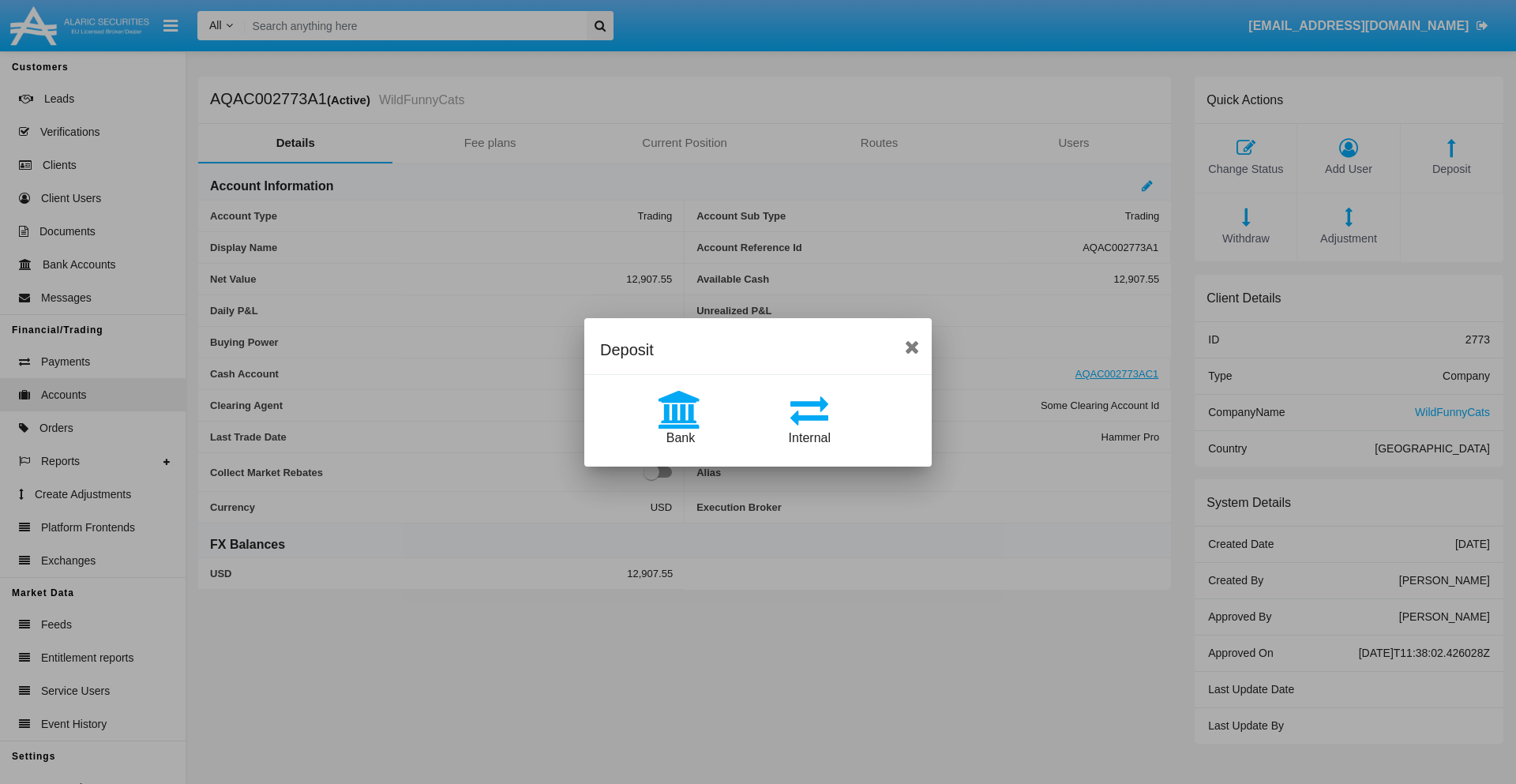
click at [680, 438] on span "Bank" at bounding box center [681, 438] width 28 height 13
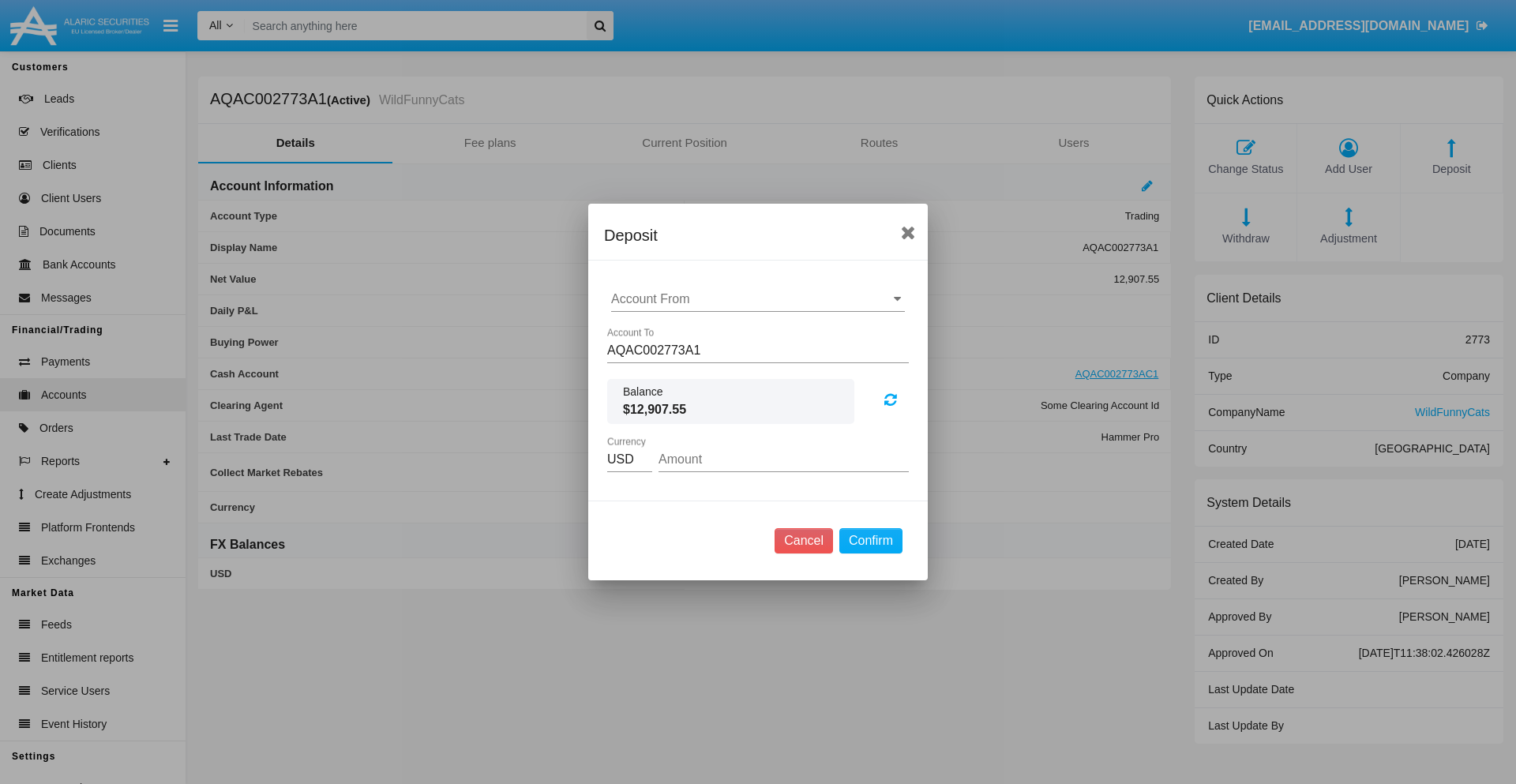
click at [758, 300] on input "Account From" at bounding box center [758, 299] width 294 height 14
click at [645, 330] on span "ACDC" at bounding box center [646, 330] width 35 height 13
type input "ACDC"
type input "63.67"
click at [870, 540] on button "Confirm" at bounding box center [871, 540] width 63 height 25
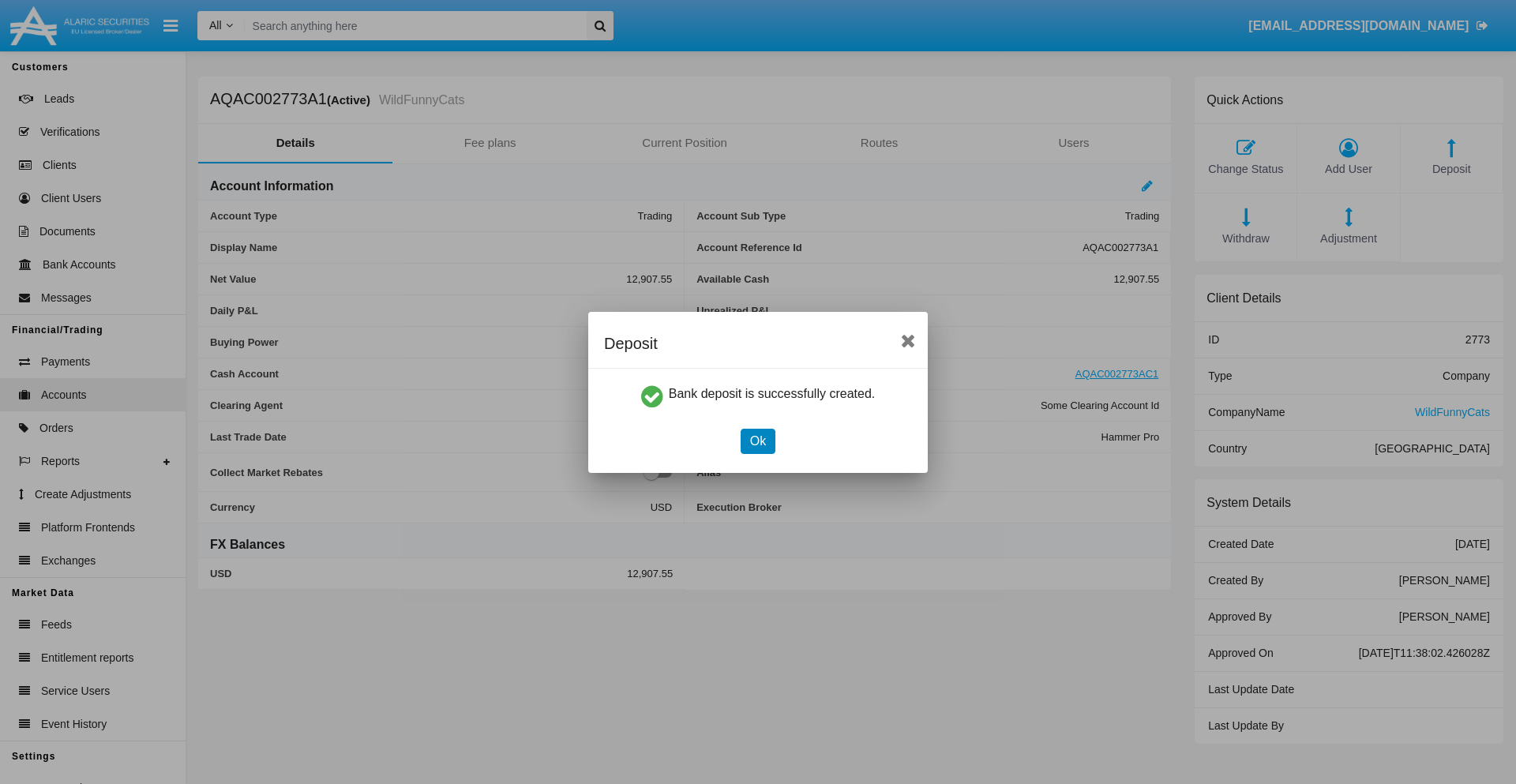
click at [757, 441] on button "Ok" at bounding box center [758, 441] width 35 height 25
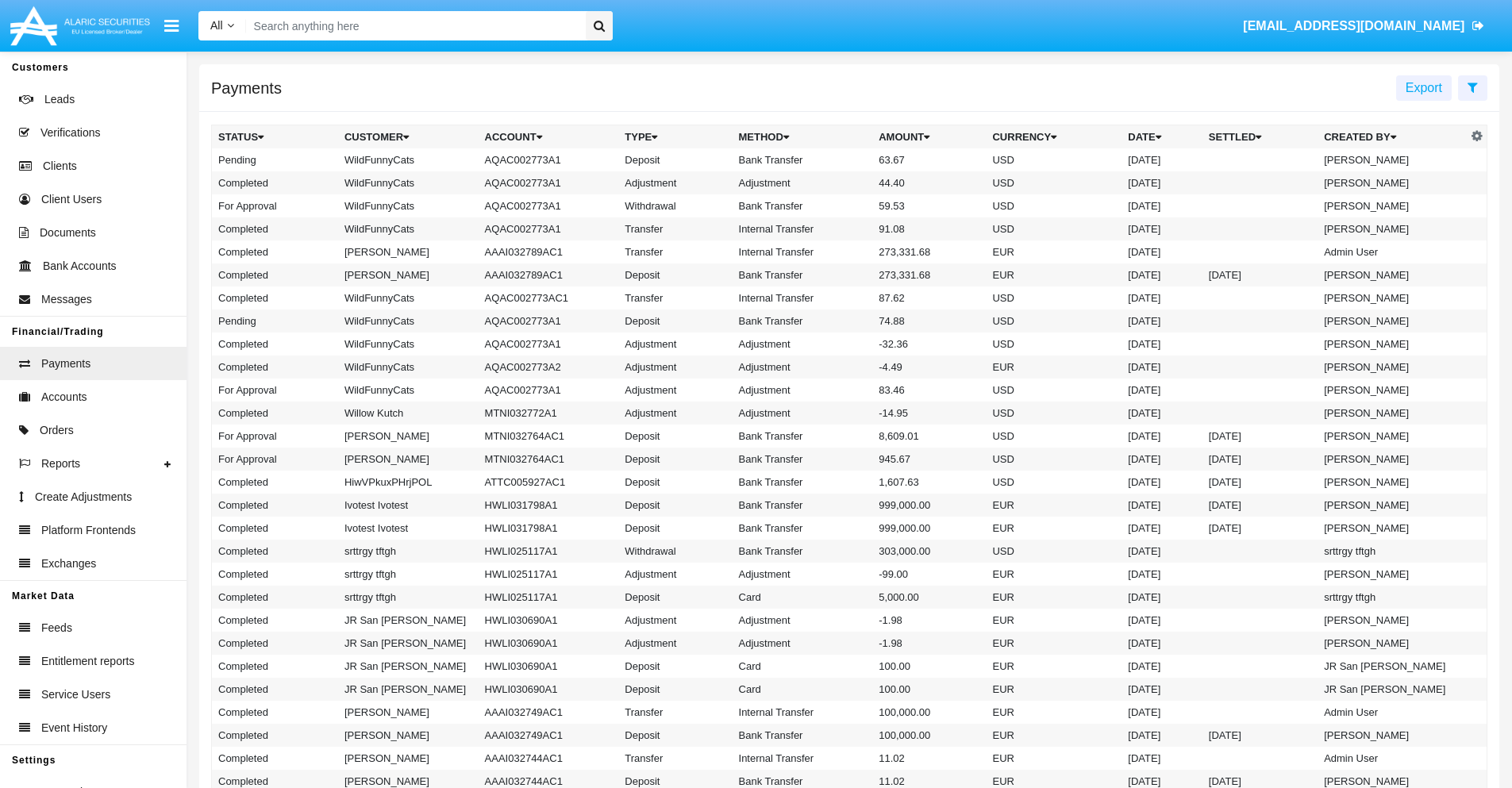
click at [849, 159] on td "Bank Transfer" at bounding box center [803, 159] width 141 height 23
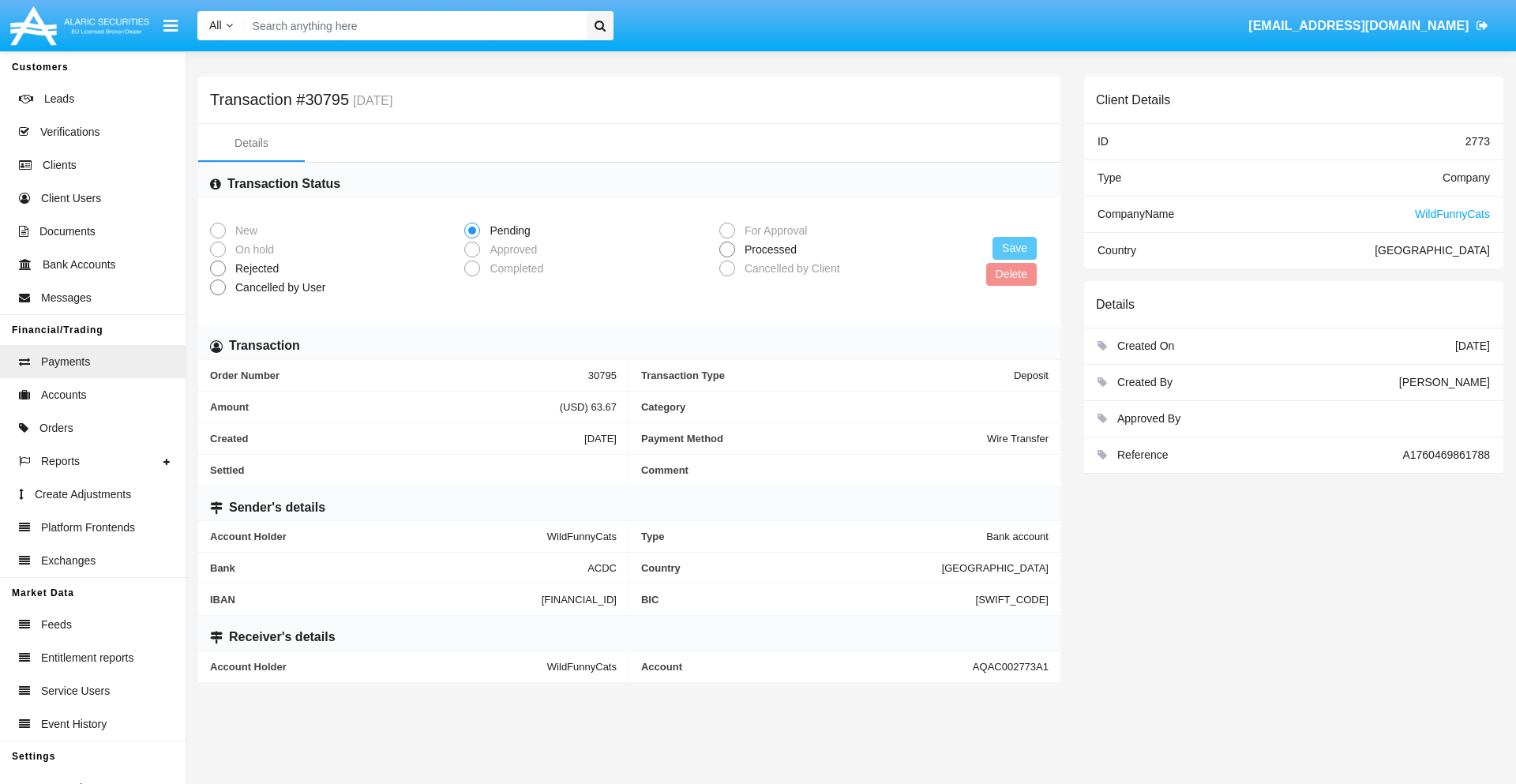
click at [767, 249] on span "Processed" at bounding box center [768, 250] width 65 height 17
click at [727, 258] on input "Processed" at bounding box center [726, 258] width 1 height 1
radio input "true"
click at [1015, 248] on button "Save" at bounding box center [1014, 248] width 44 height 23
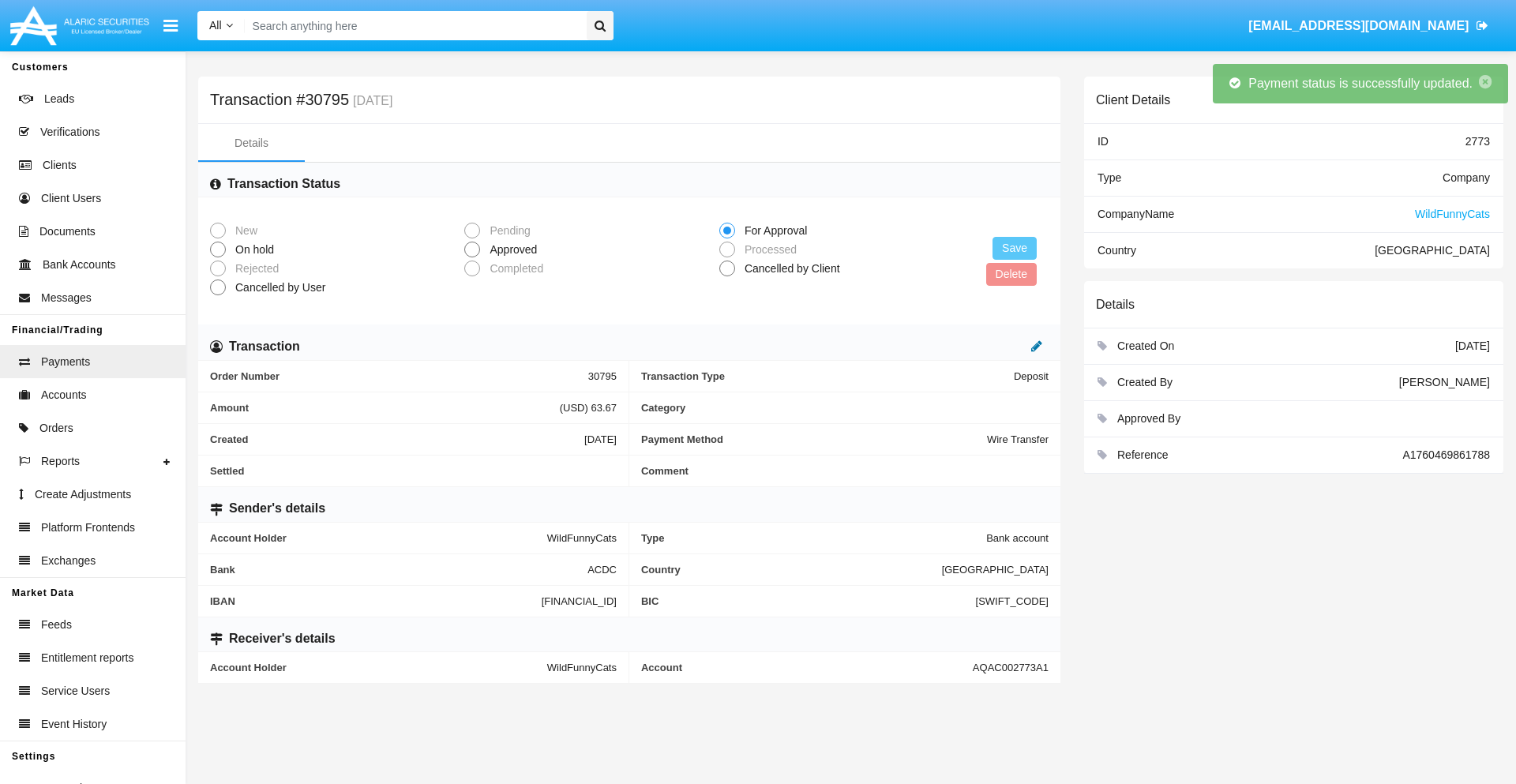
click at [1037, 346] on icon at bounding box center [1037, 346] width 11 height 13
type input "65.66"
click at [1020, 346] on icon at bounding box center [1020, 346] width 11 height 13
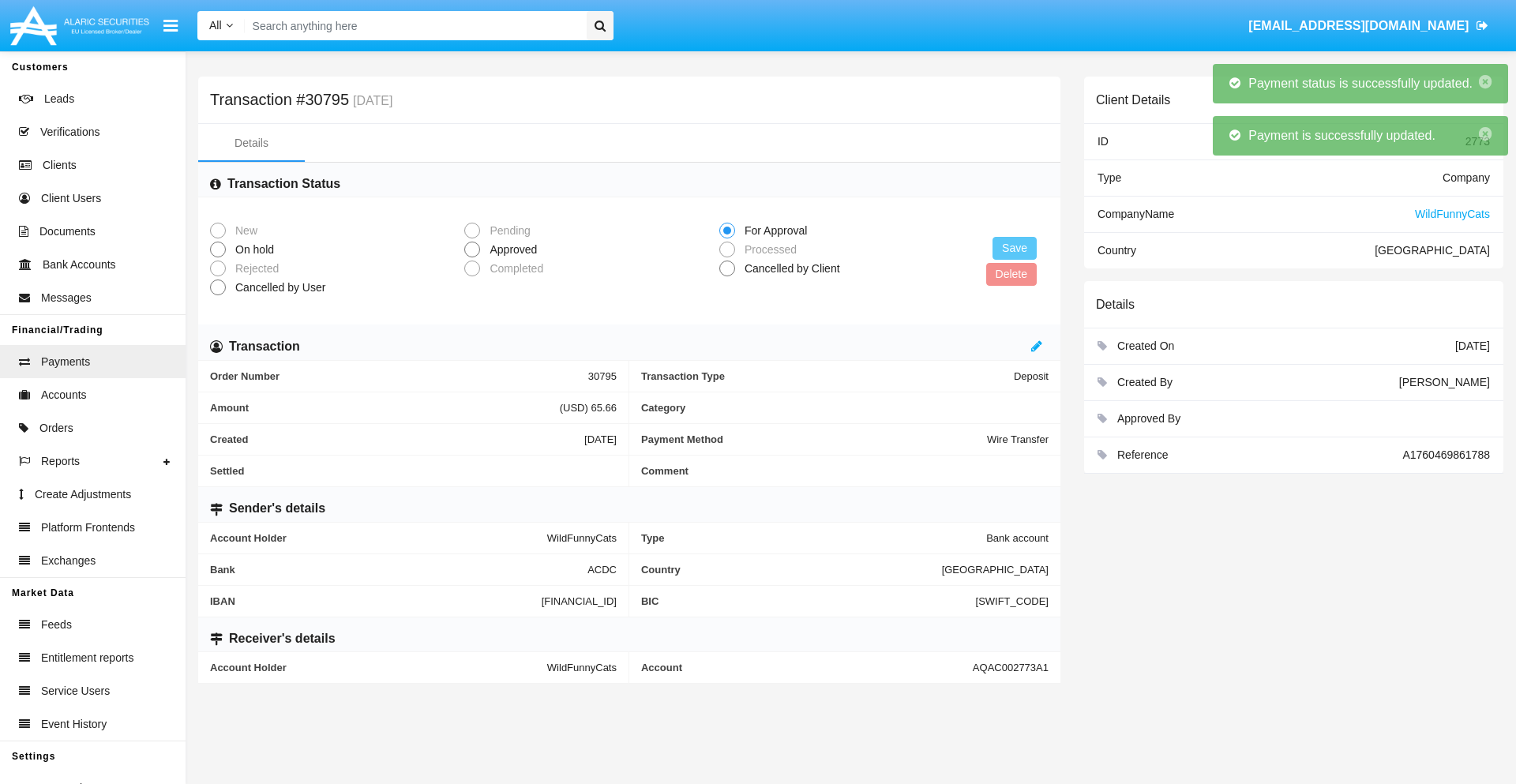
click at [510, 249] on span "Approved" at bounding box center [510, 250] width 61 height 17
click at [472, 258] on input "Approved" at bounding box center [471, 258] width 1 height 1
radio input "true"
click at [1015, 248] on button "Save" at bounding box center [1014, 248] width 44 height 23
